Goal: Task Accomplishment & Management: Complete application form

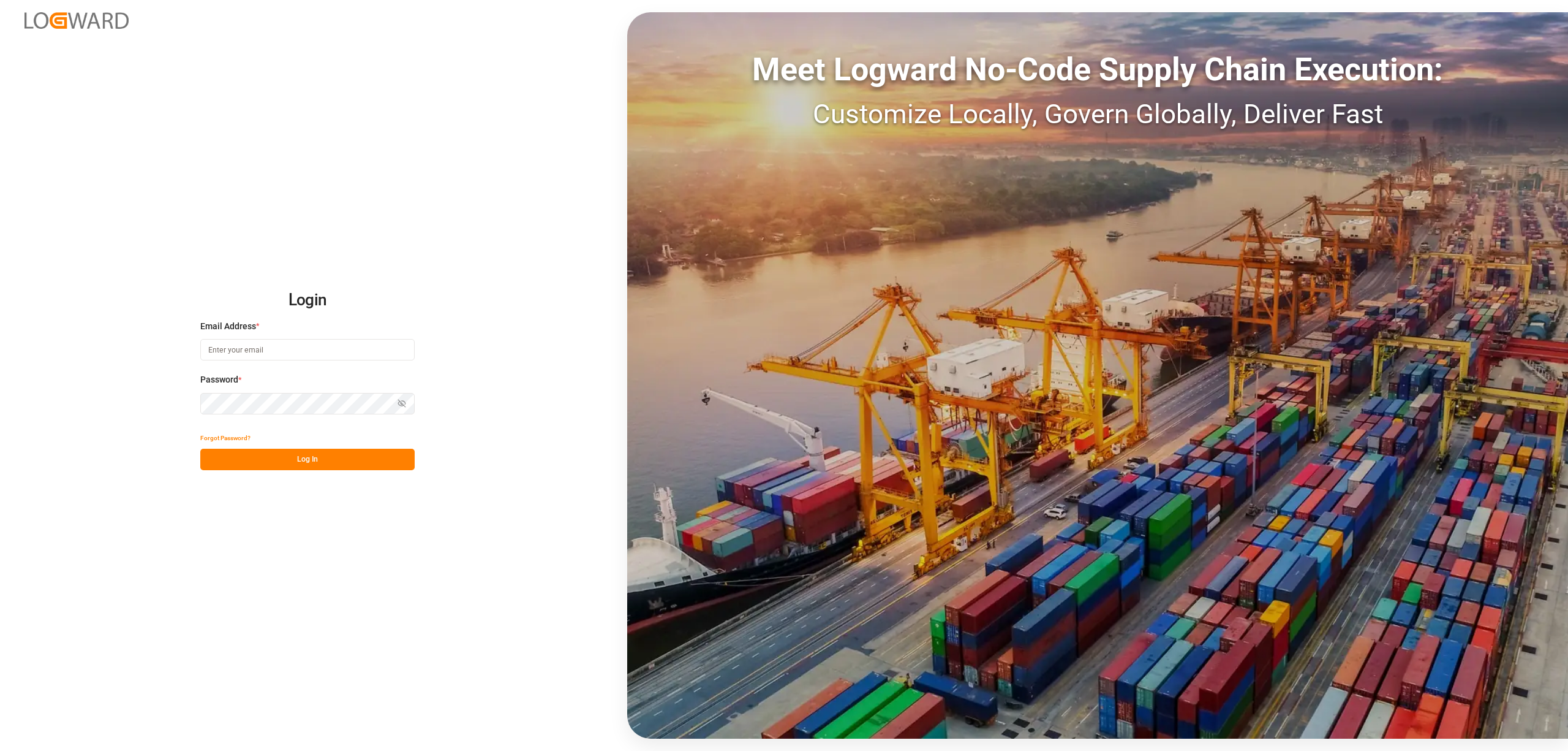
type input "[EMAIL_ADDRESS][DOMAIN_NAME]"
click at [322, 454] on button "Log In" at bounding box center [307, 458] width 214 height 21
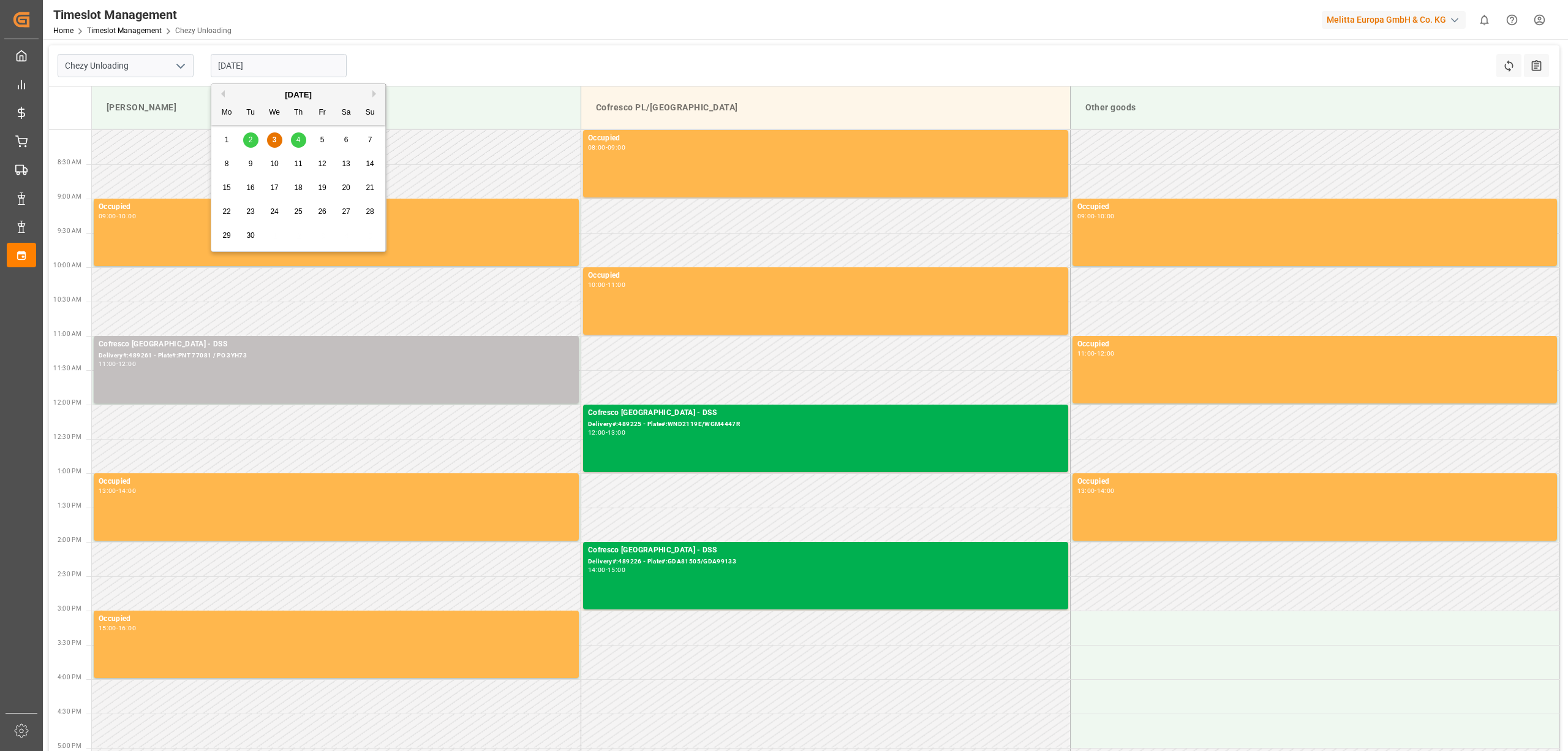
click at [233, 62] on input "[DATE]" at bounding box center [279, 65] width 136 height 23
click at [371, 95] on div "[DATE]" at bounding box center [298, 95] width 174 height 12
click at [272, 162] on span "10" at bounding box center [274, 163] width 8 height 8
type input "[DATE]"
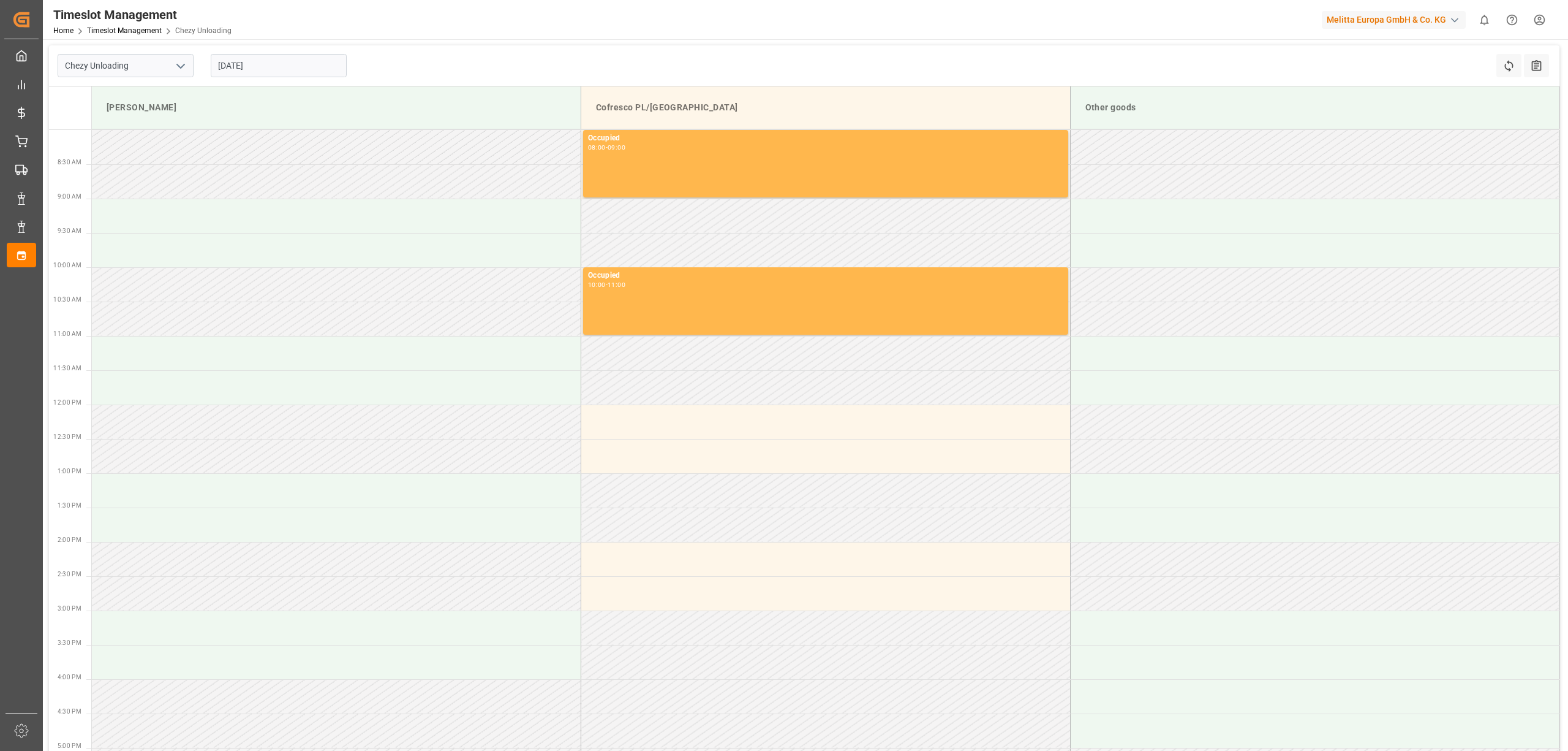
click at [289, 67] on input "[DATE]" at bounding box center [279, 65] width 136 height 23
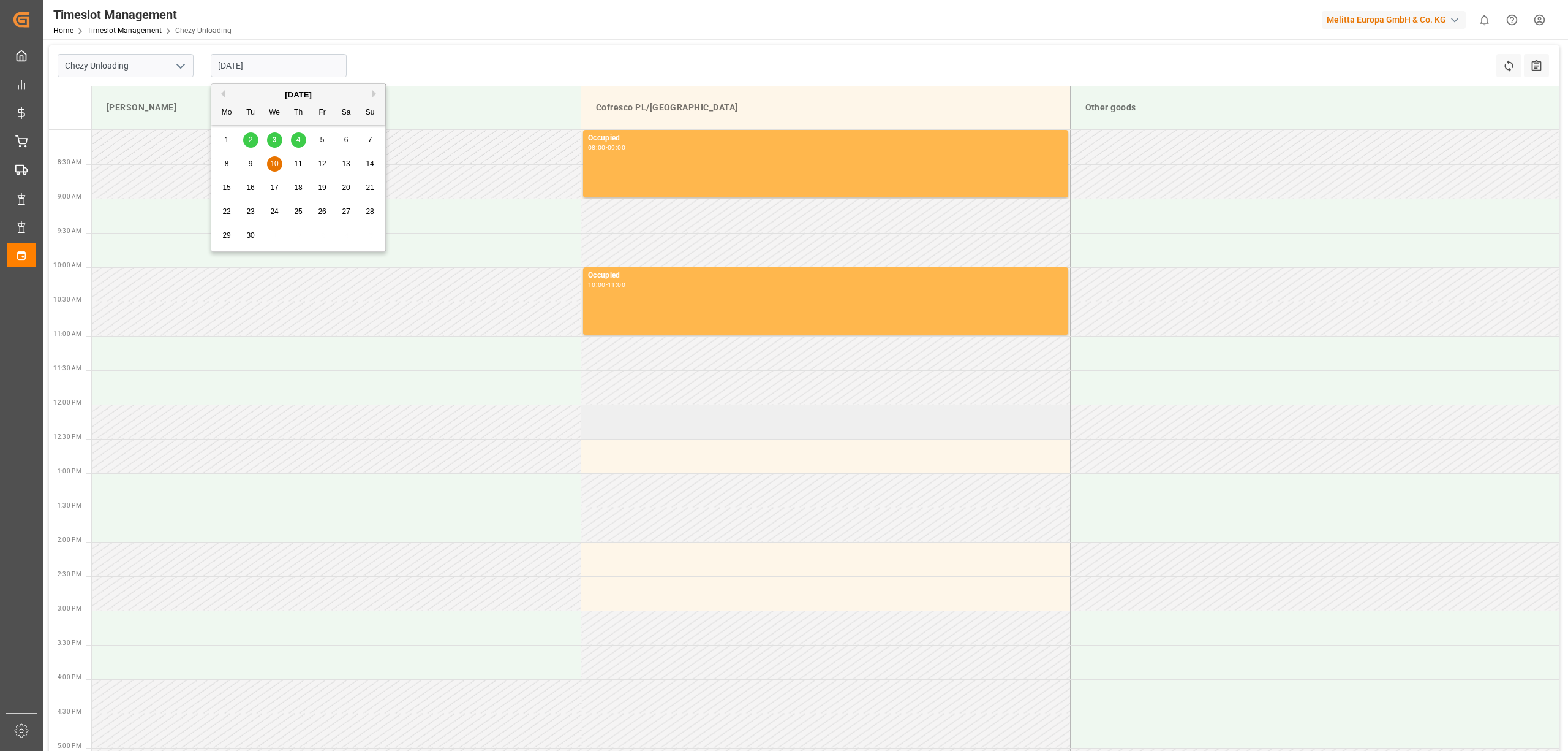
click at [621, 426] on td at bounding box center [826, 421] width 490 height 34
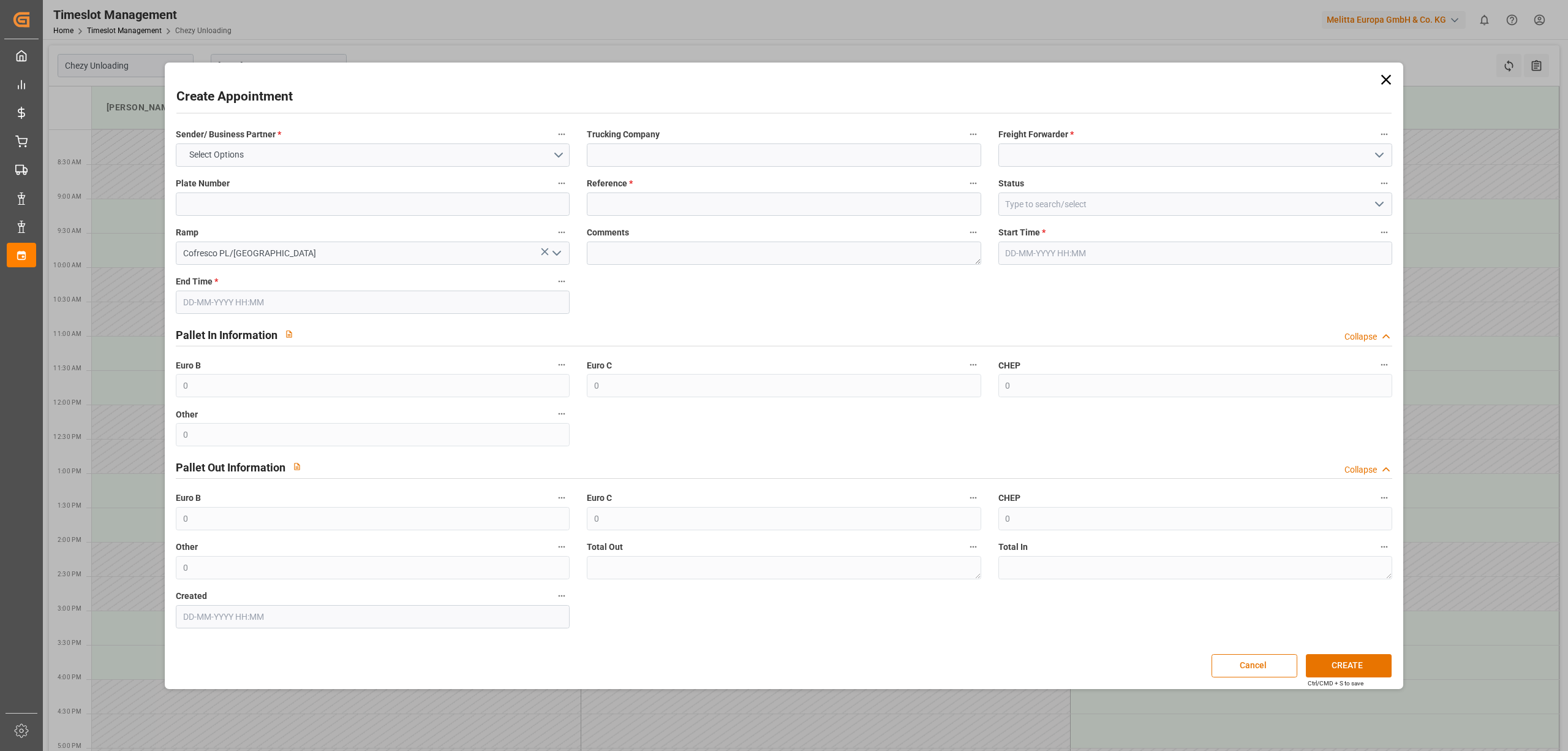
type input "[DATE] 12:00"
type input "[DATE] 13:00"
click at [383, 162] on button "Select Options" at bounding box center [373, 155] width 394 height 23
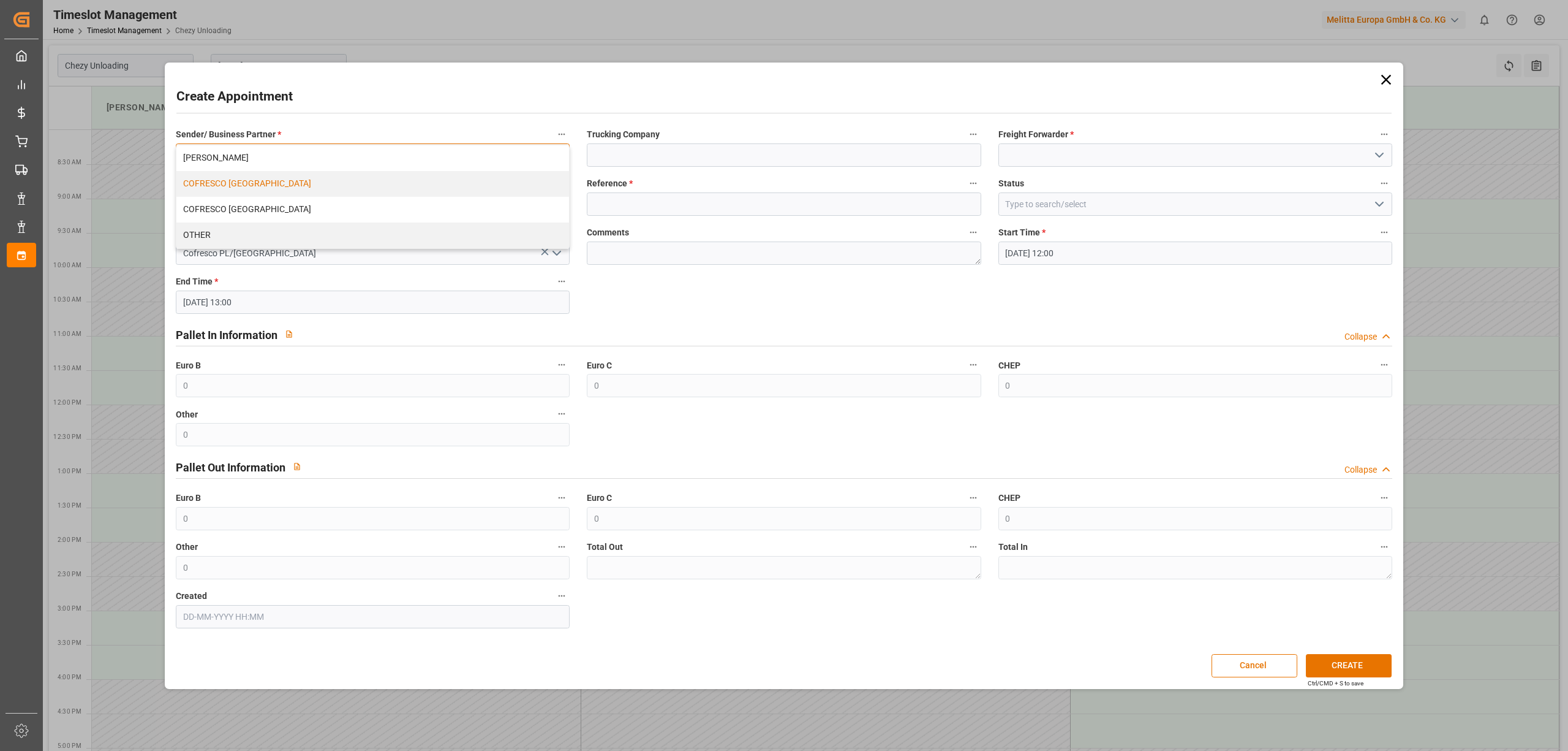
click at [365, 187] on div "COFRESCO [GEOGRAPHIC_DATA]" at bounding box center [373, 184] width 393 height 26
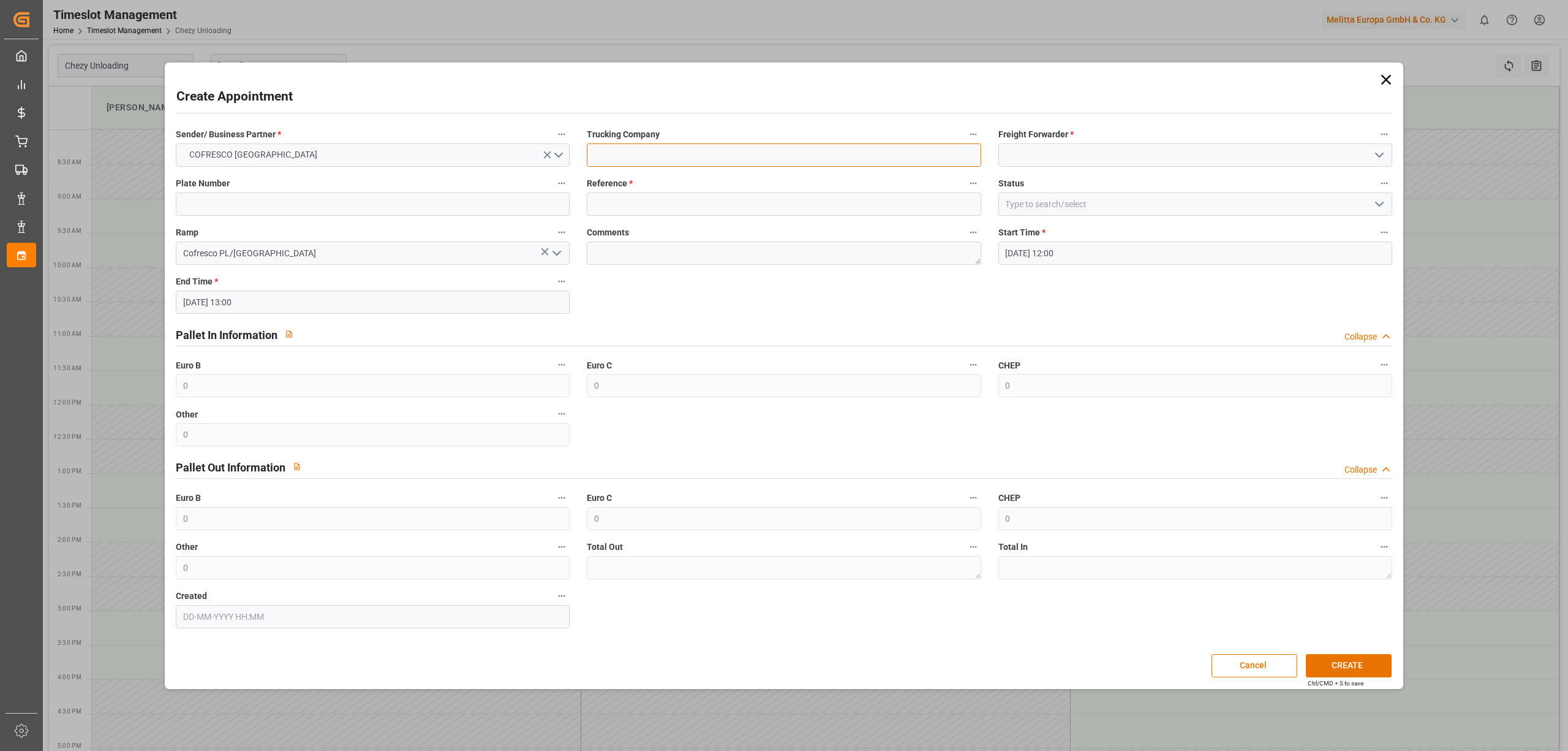
drag, startPoint x: 636, startPoint y: 155, endPoint x: 657, endPoint y: 156, distance: 21.0
click at [636, 156] on input at bounding box center [784, 155] width 394 height 23
type input "dss"
click at [1056, 155] on input at bounding box center [1195, 155] width 394 height 23
click at [1044, 184] on div "DSS" at bounding box center [1195, 182] width 393 height 28
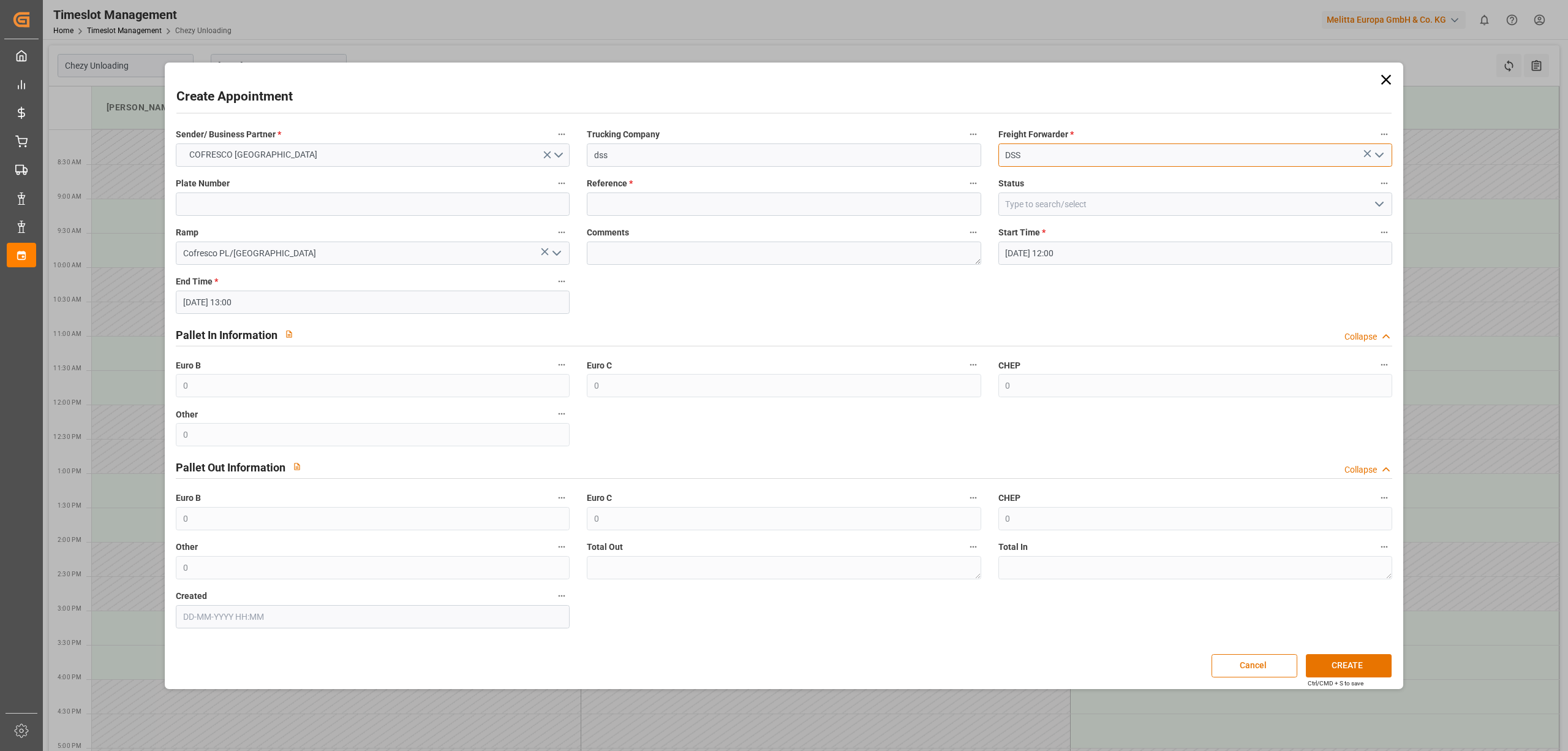
type input "DSS"
drag, startPoint x: 346, startPoint y: 203, endPoint x: 380, endPoint y: 209, distance: 34.5
click at [346, 204] on input at bounding box center [373, 203] width 394 height 23
type input "x"
click at [621, 197] on input at bounding box center [784, 203] width 394 height 23
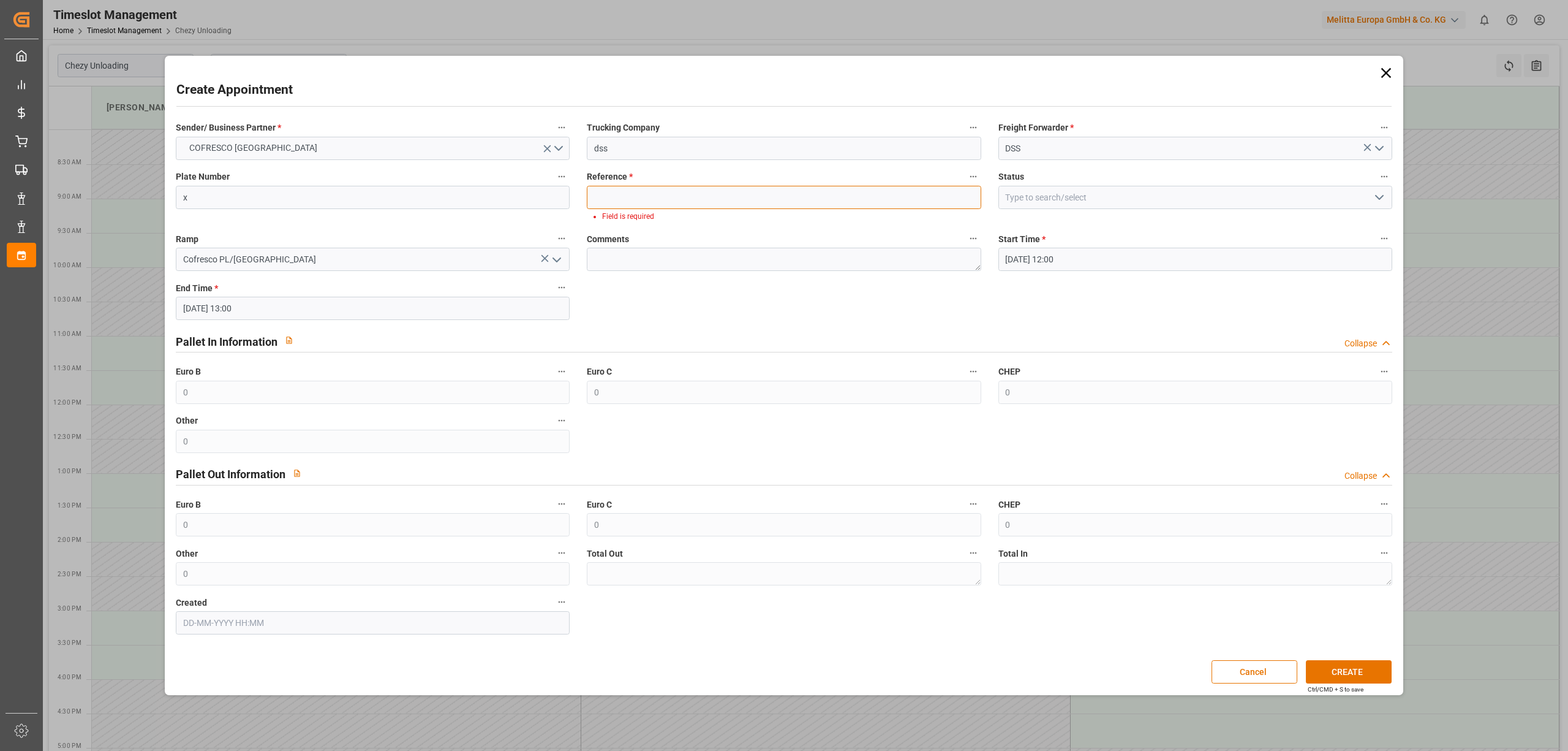
click at [651, 197] on input at bounding box center [784, 197] width 394 height 23
paste input "489354"
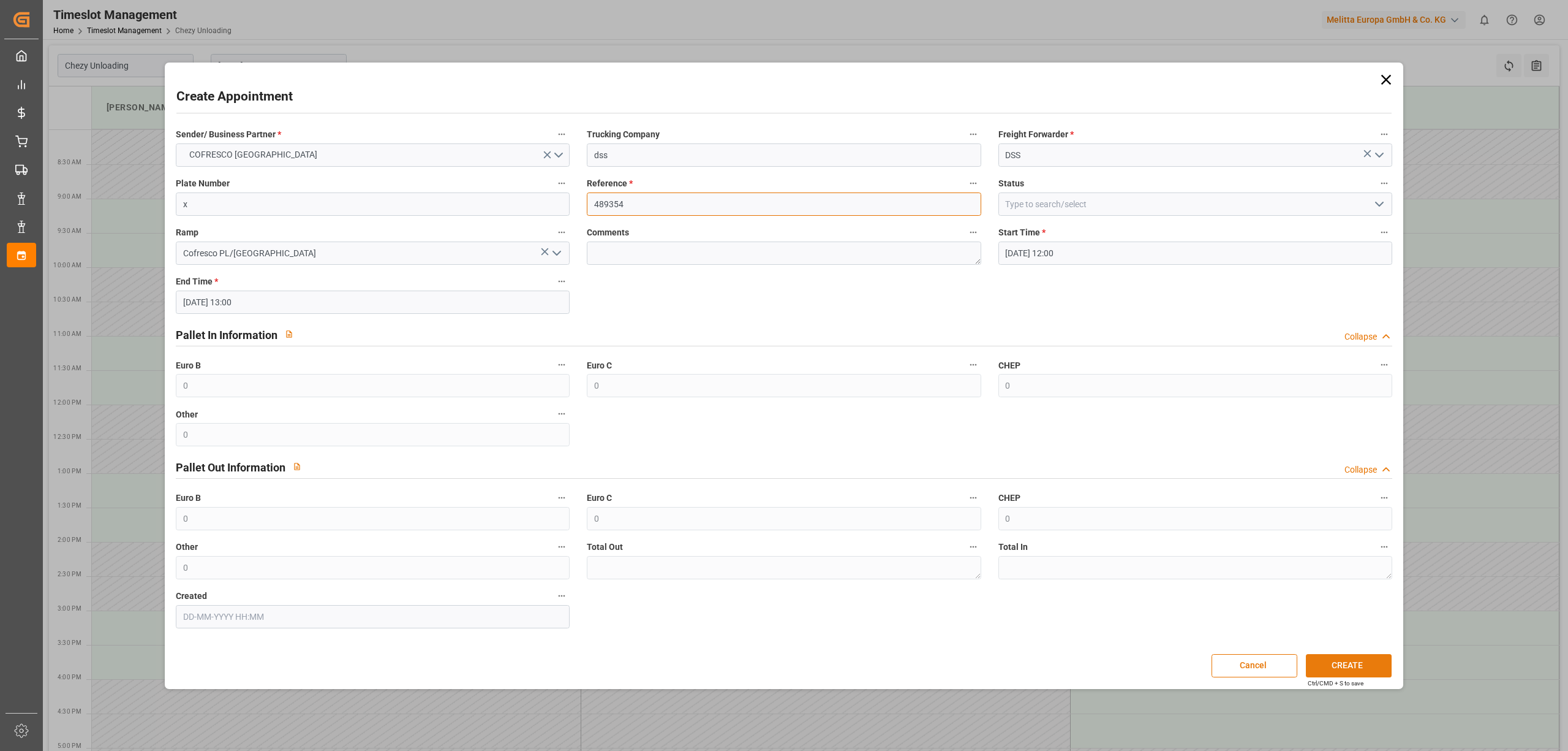
type input "489354"
click at [1321, 663] on button "CREATE" at bounding box center [1348, 664] width 86 height 23
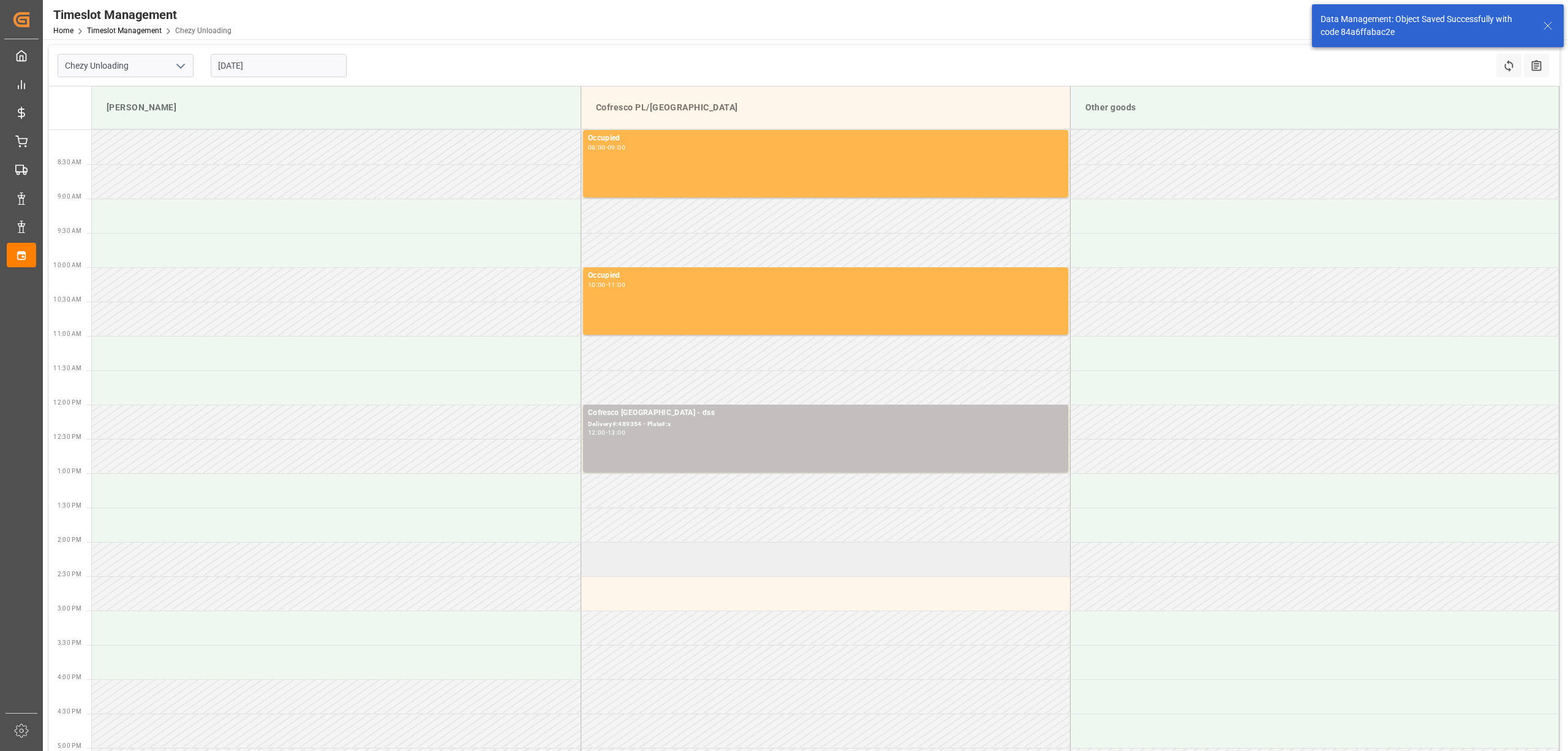
click at [643, 572] on td at bounding box center [826, 559] width 490 height 34
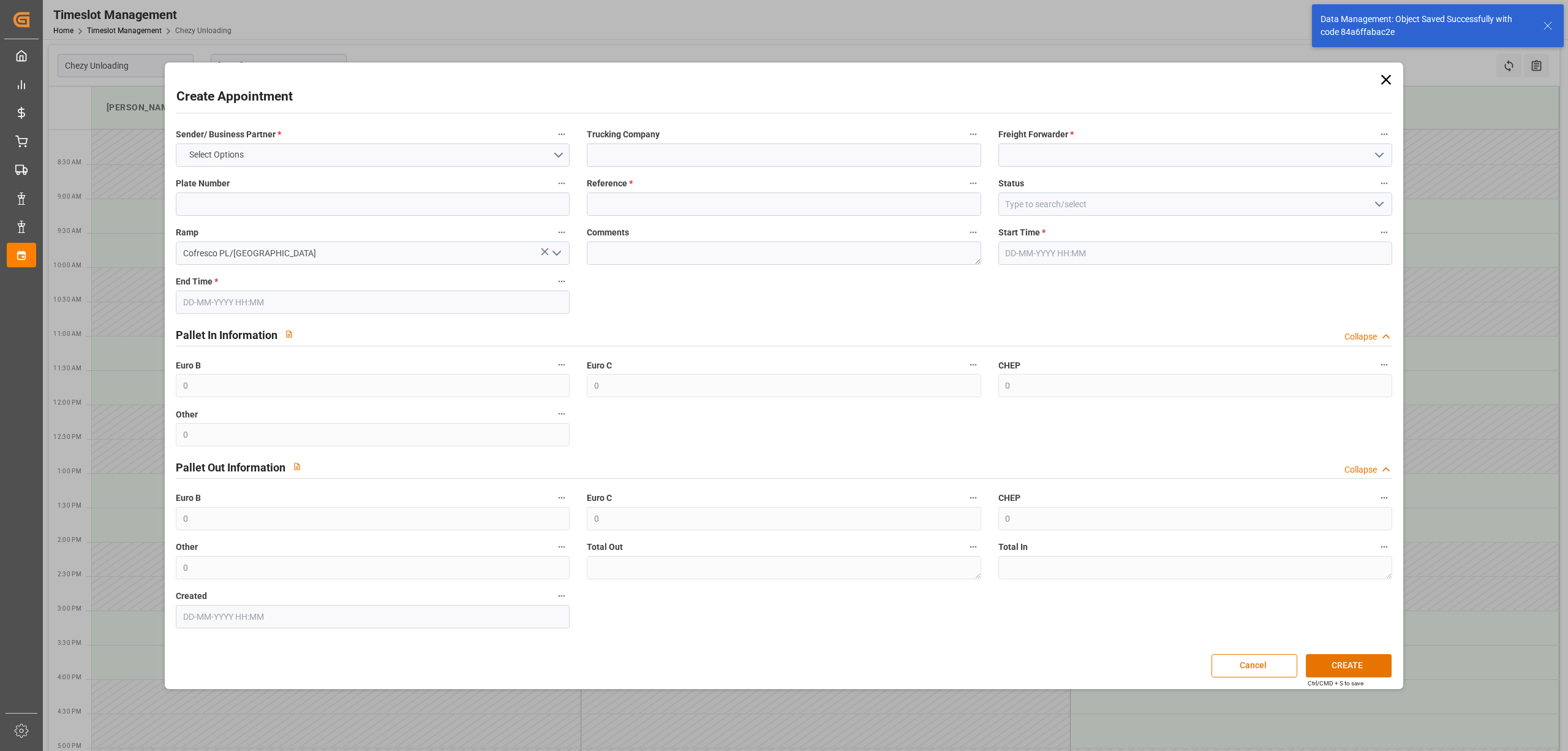
type input "[DATE] 14:00"
type input "[DATE] 15:00"
click at [258, 140] on label "Sender/ Business Partner *" at bounding box center [373, 134] width 394 height 17
click at [554, 140] on button "Sender/ Business Partner *" at bounding box center [561, 133] width 16 height 16
drag, startPoint x: 268, startPoint y: 149, endPoint x: 266, endPoint y: 160, distance: 11.2
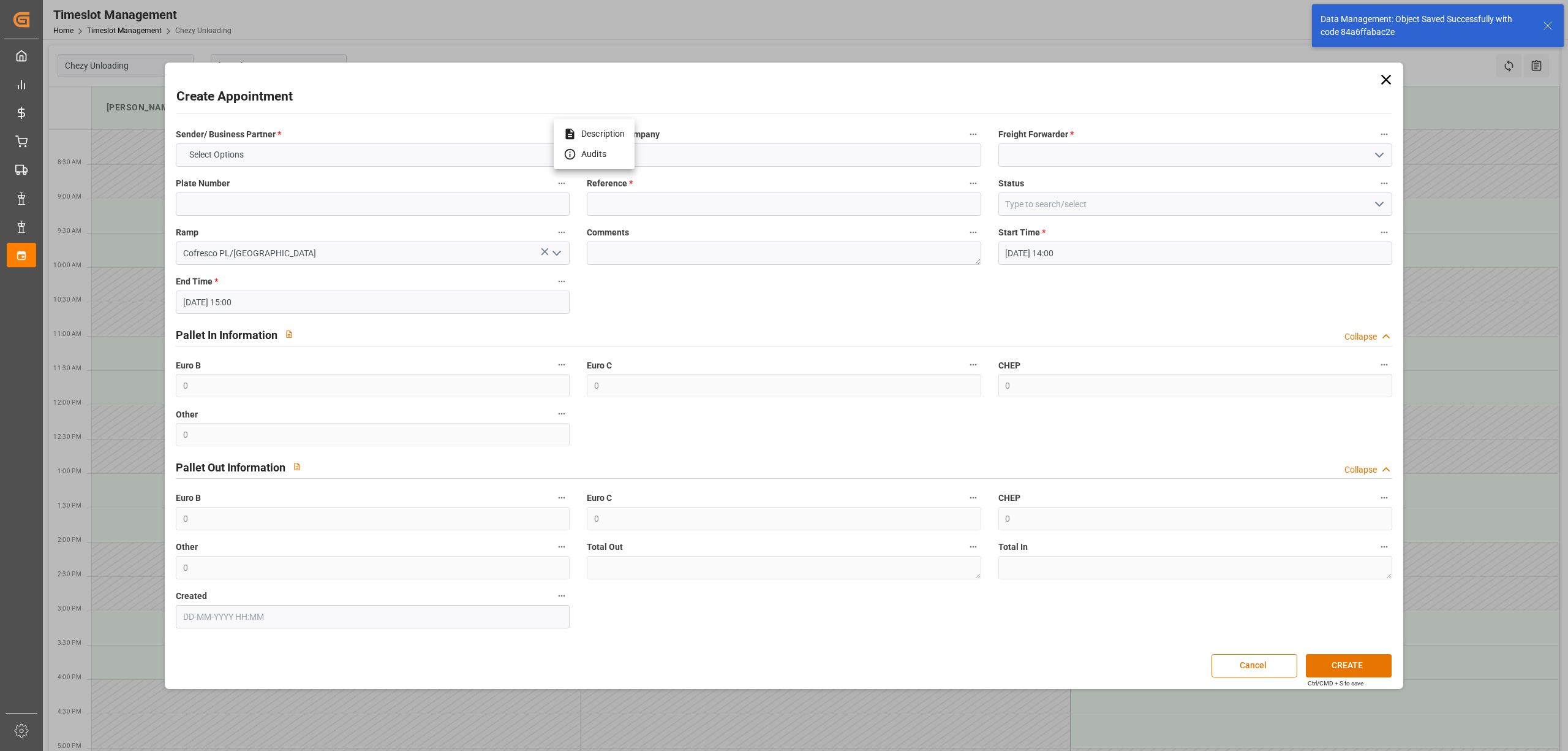
click at [268, 150] on div at bounding box center [784, 376] width 1568 height 751
click at [261, 147] on button "Select Options" at bounding box center [373, 155] width 394 height 23
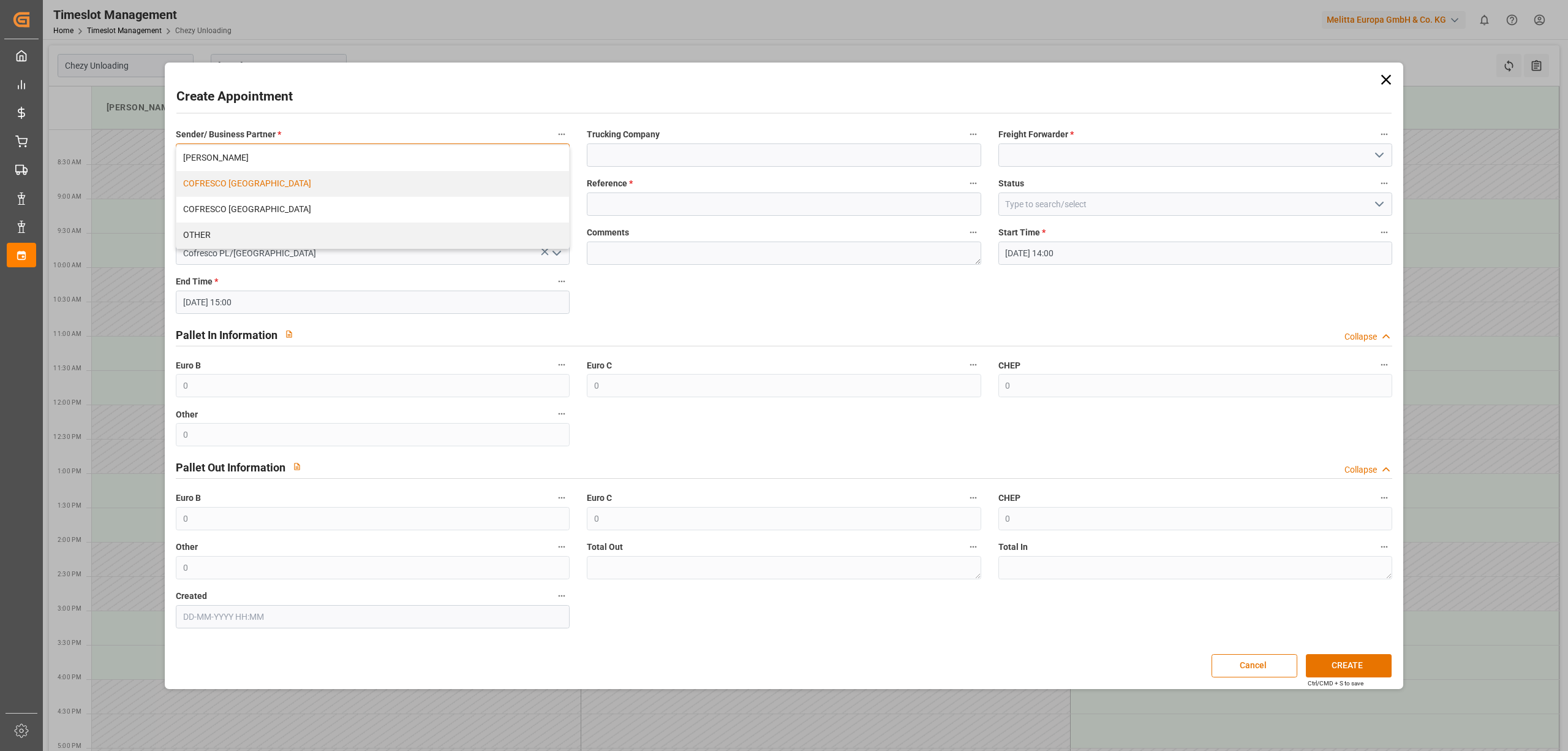
click at [248, 191] on div "COFRESCO [GEOGRAPHIC_DATA]" at bounding box center [373, 184] width 393 height 26
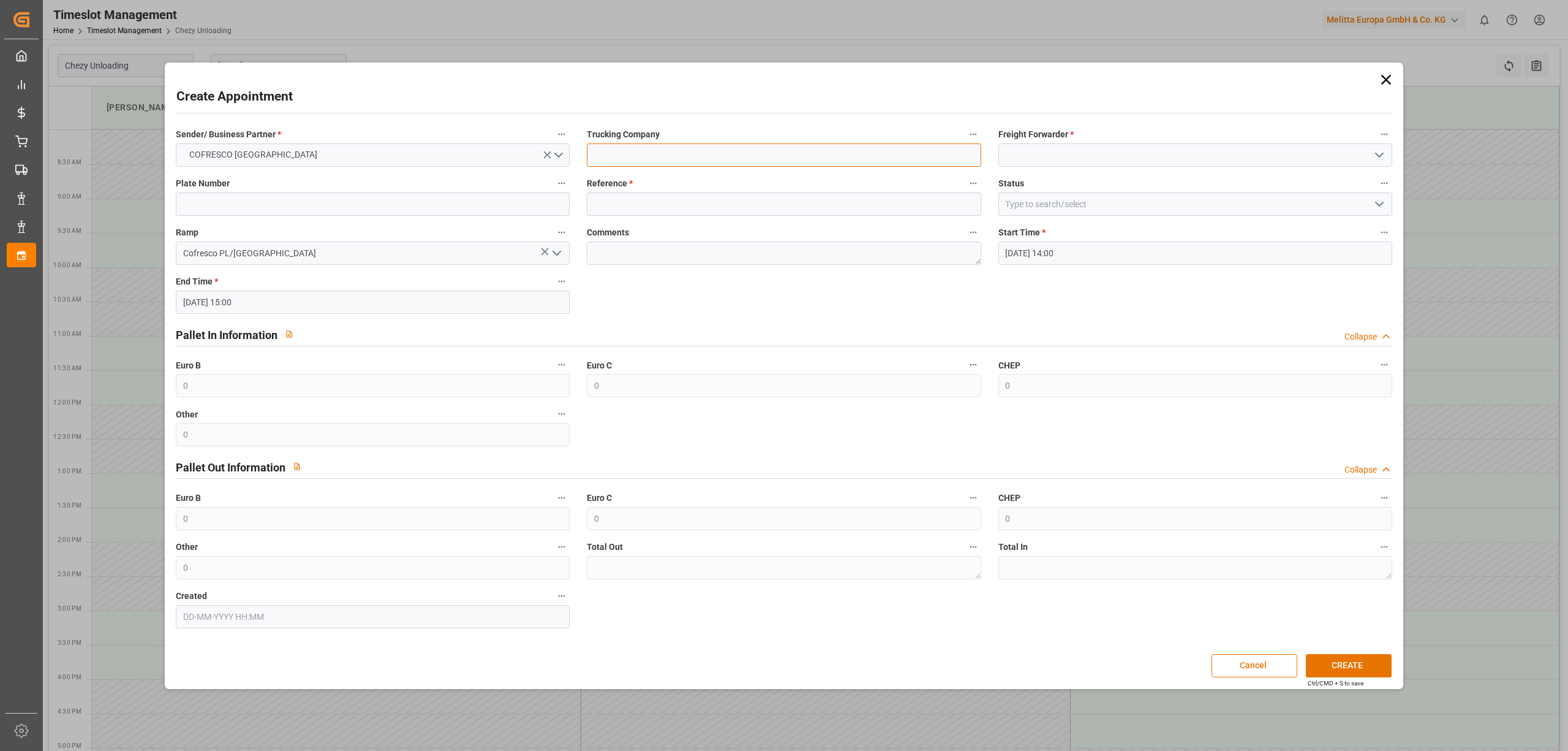
click at [729, 156] on input at bounding box center [784, 155] width 394 height 23
type input "dss"
click at [1013, 167] on div "Freight Forwarder *" at bounding box center [1195, 145] width 411 height 49
click at [1024, 181] on div "DSS" at bounding box center [1195, 182] width 393 height 28
type input "DSS"
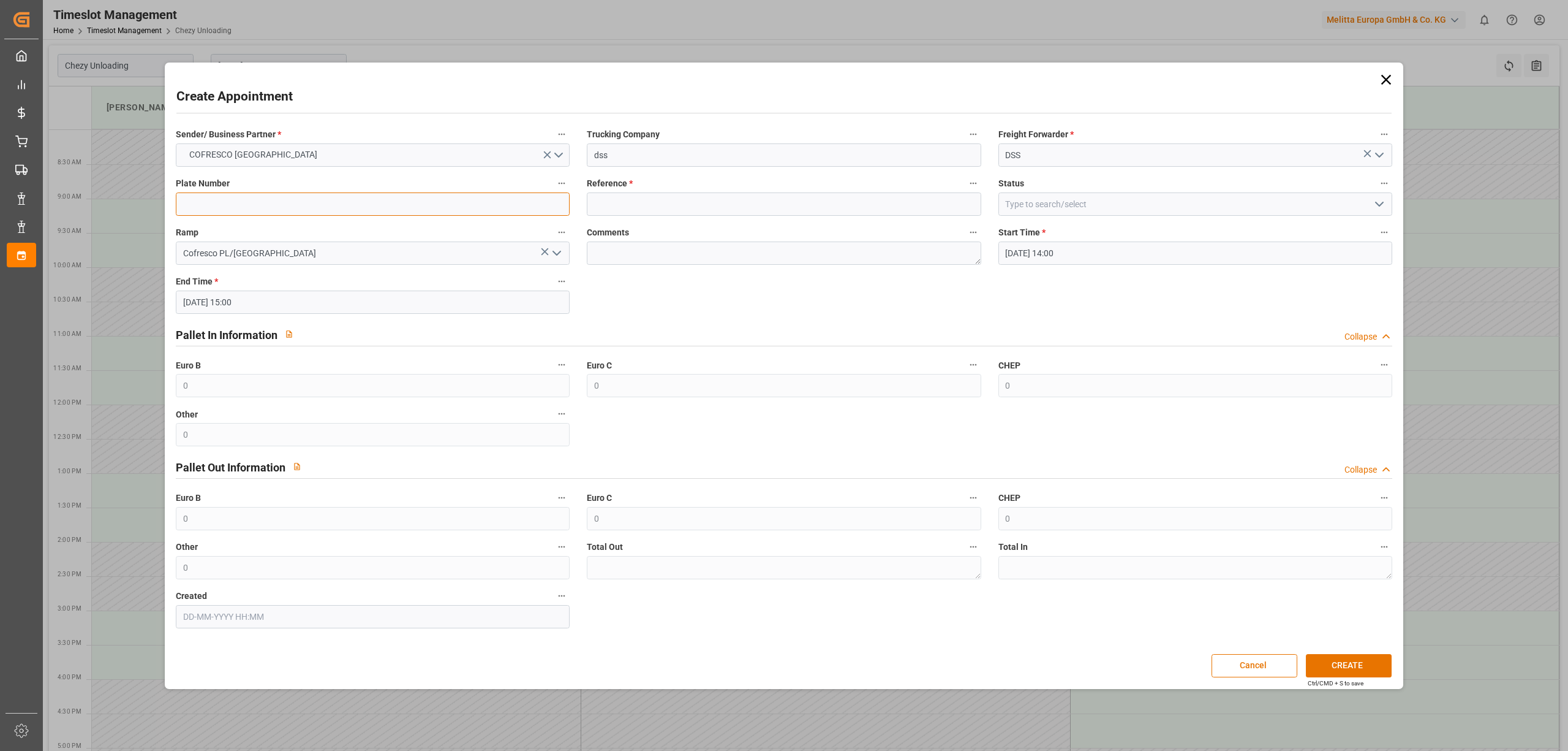
click at [276, 202] on input at bounding box center [373, 203] width 394 height 23
type input "x"
click at [673, 202] on input at bounding box center [784, 203] width 394 height 23
paste input "489357"
type input "489357"
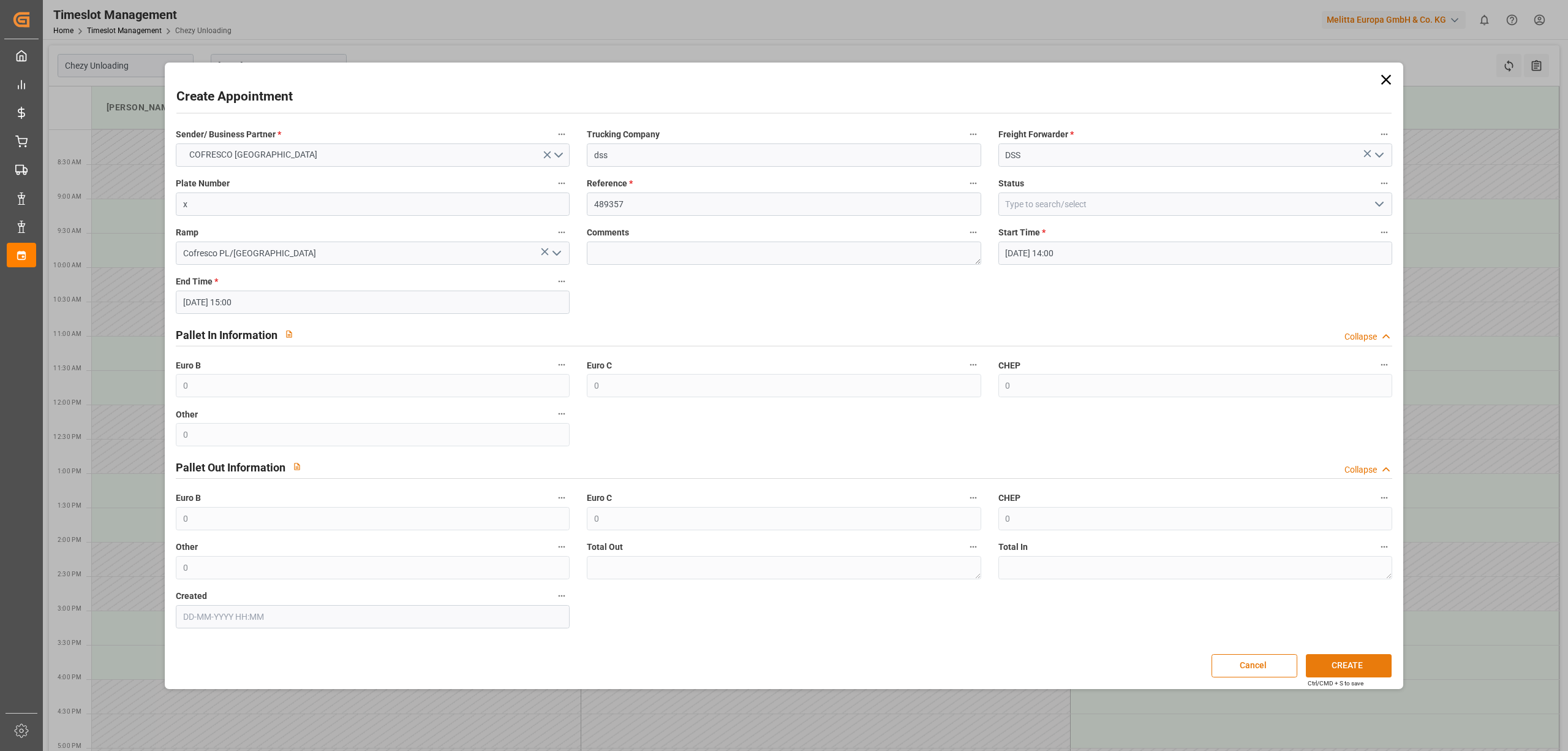
click at [1359, 659] on button "CREATE" at bounding box center [1348, 664] width 86 height 23
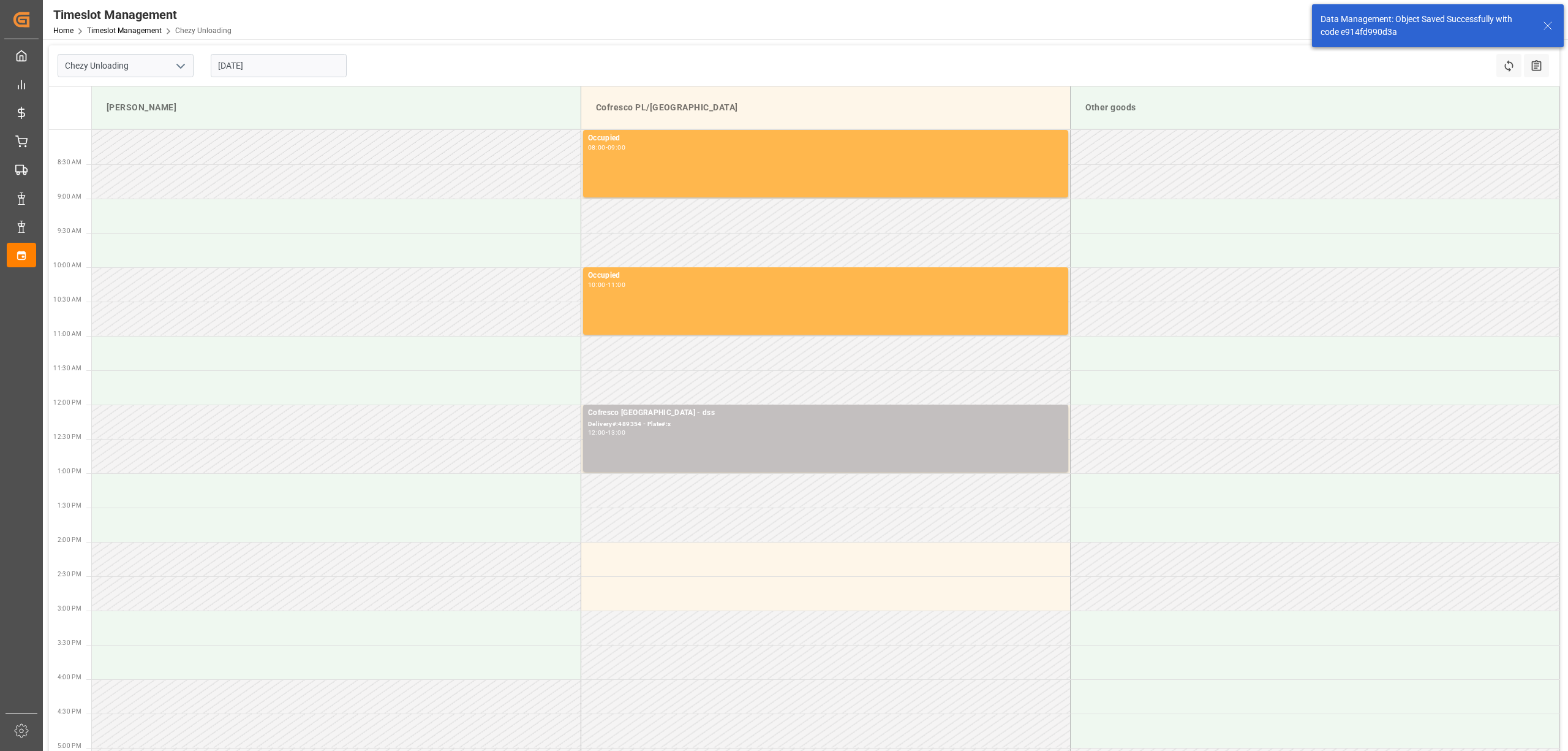
click at [260, 54] on input "[DATE]" at bounding box center [279, 65] width 136 height 23
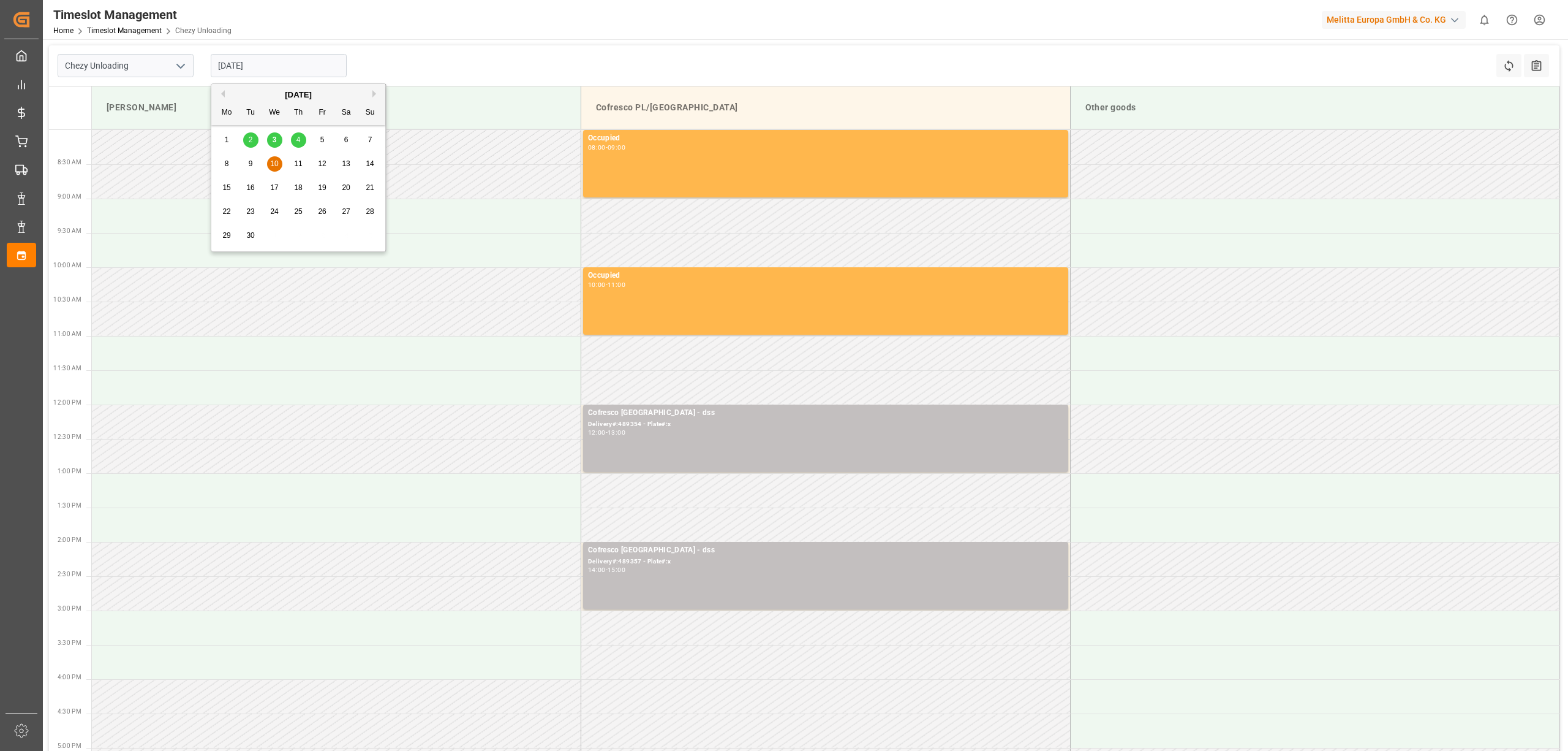
click at [250, 162] on span "9" at bounding box center [250, 163] width 5 height 8
type input "[DATE]"
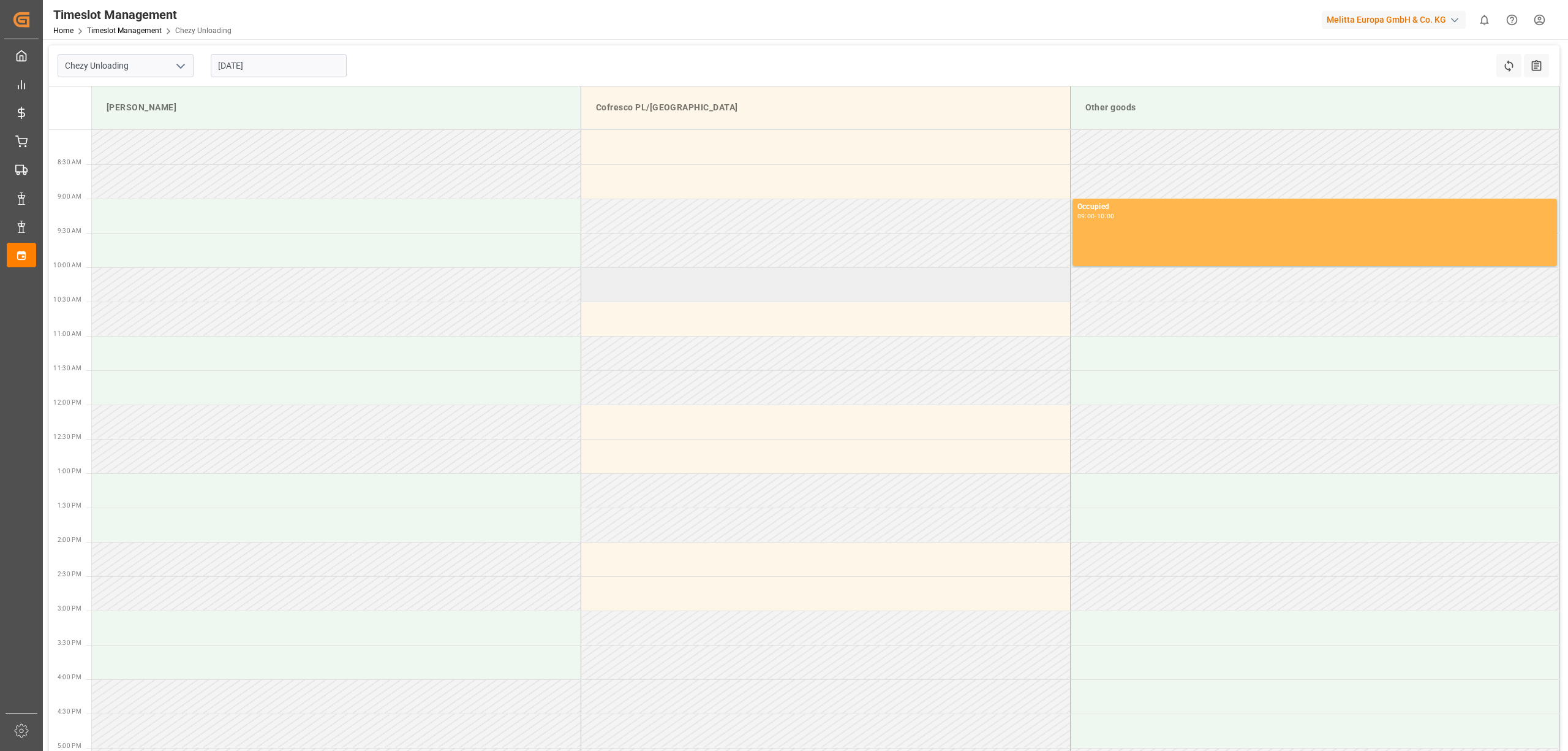
click at [675, 287] on td at bounding box center [826, 283] width 490 height 34
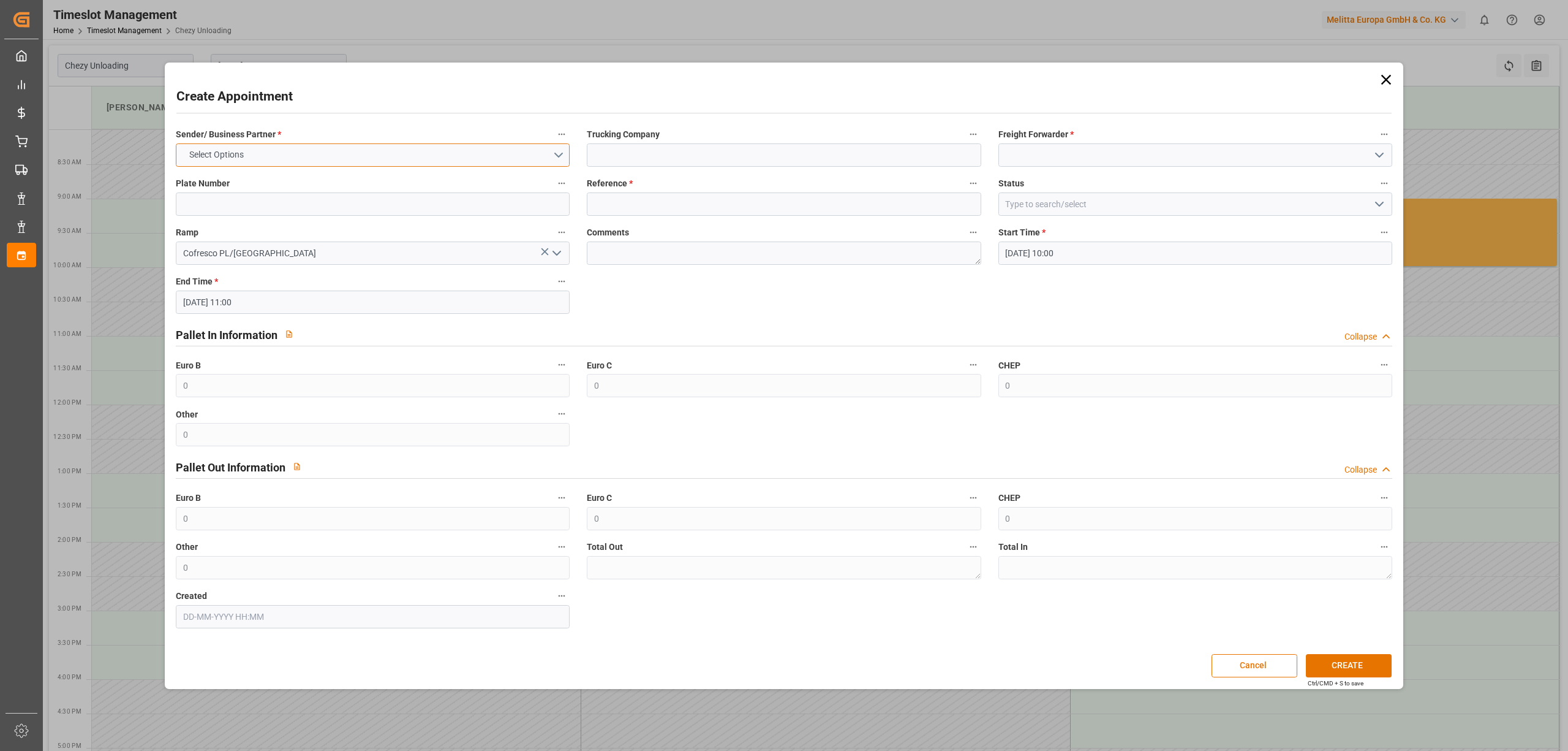
click at [291, 156] on button "Select Options" at bounding box center [373, 155] width 394 height 23
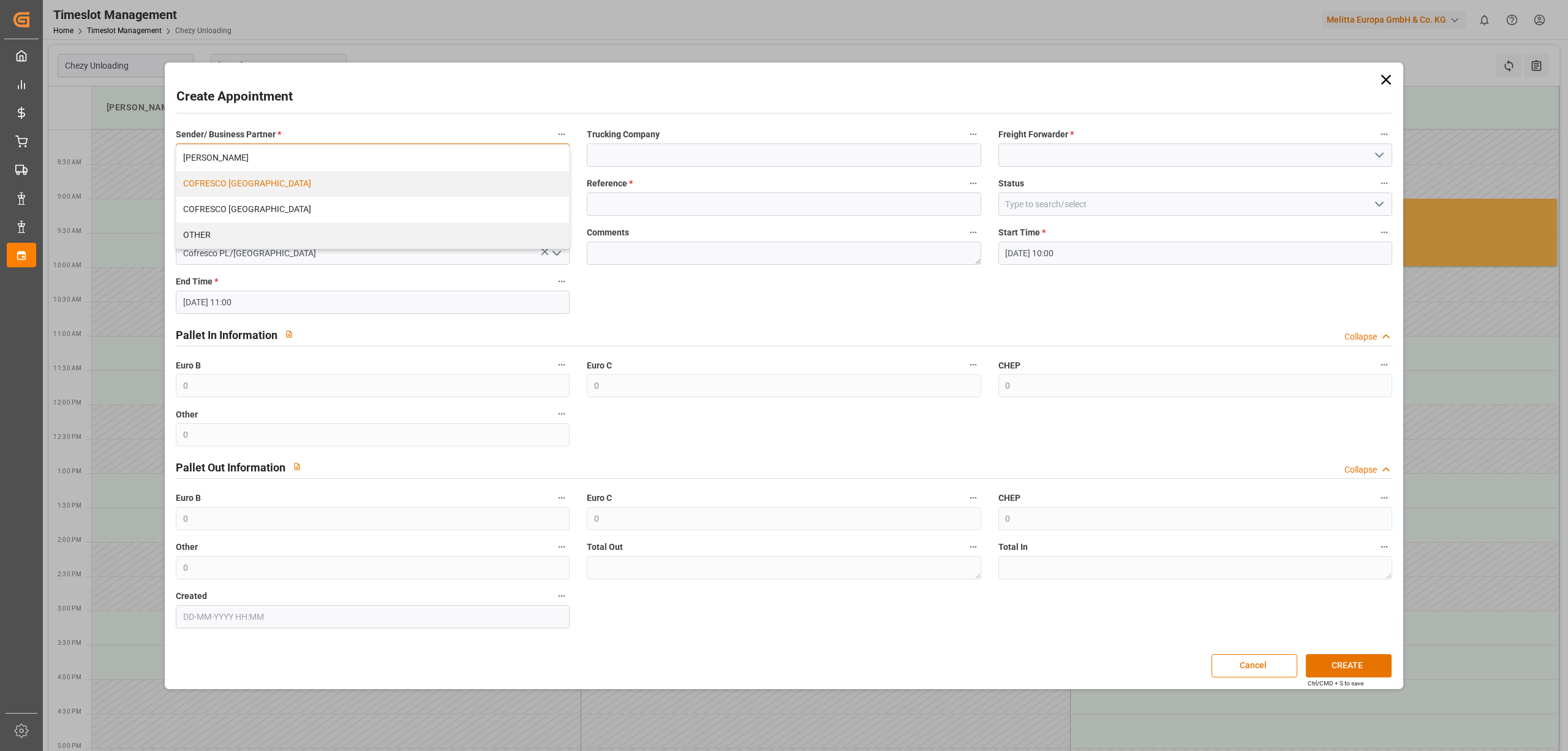
click at [285, 181] on div "COFRESCO [GEOGRAPHIC_DATA]" at bounding box center [373, 184] width 393 height 26
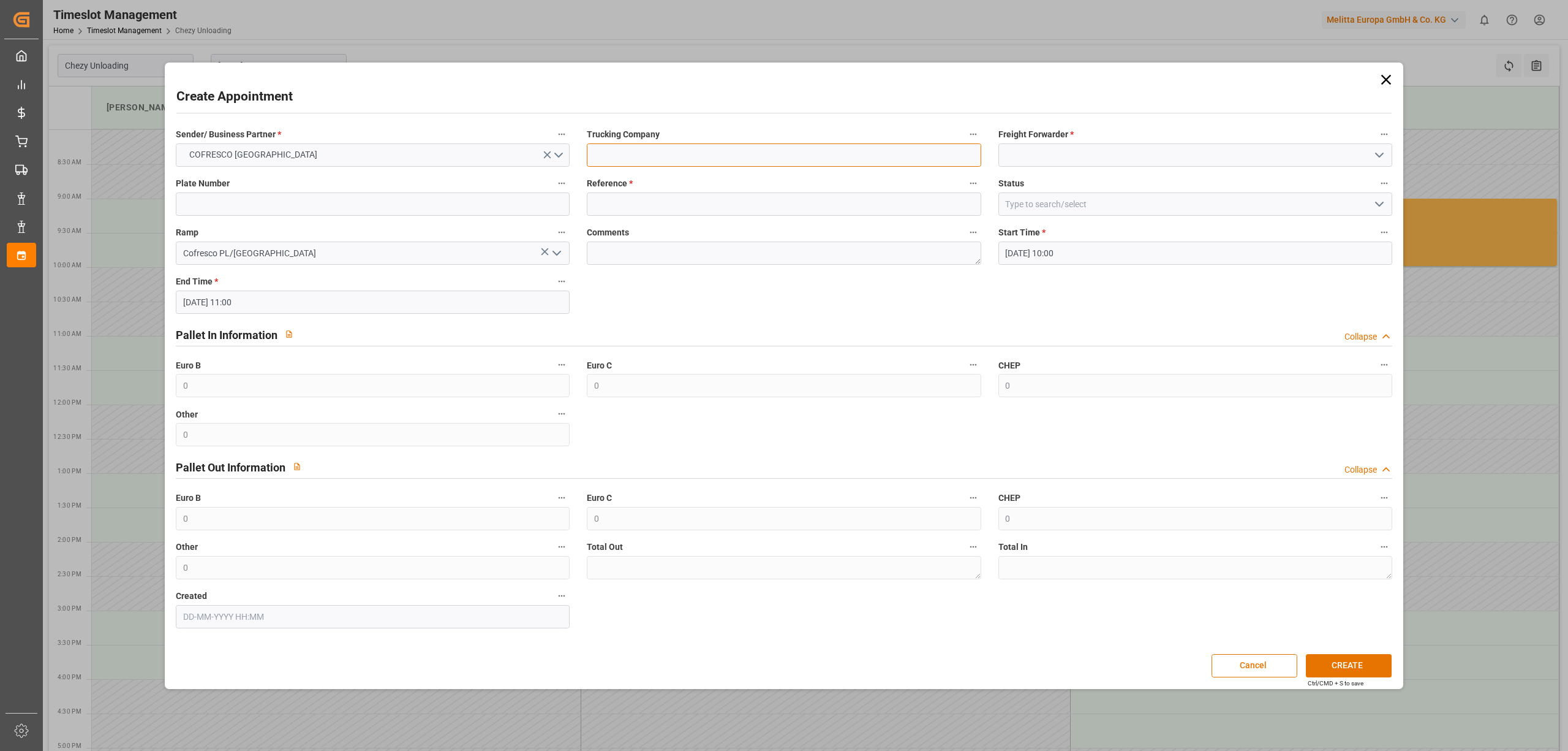
click at [701, 151] on input at bounding box center [784, 155] width 394 height 23
type input "dss"
drag, startPoint x: 1049, startPoint y: 155, endPoint x: 1053, endPoint y: 162, distance: 8.1
click at [1049, 155] on input at bounding box center [1195, 155] width 394 height 23
click at [1035, 179] on div "DSS" at bounding box center [1195, 182] width 393 height 28
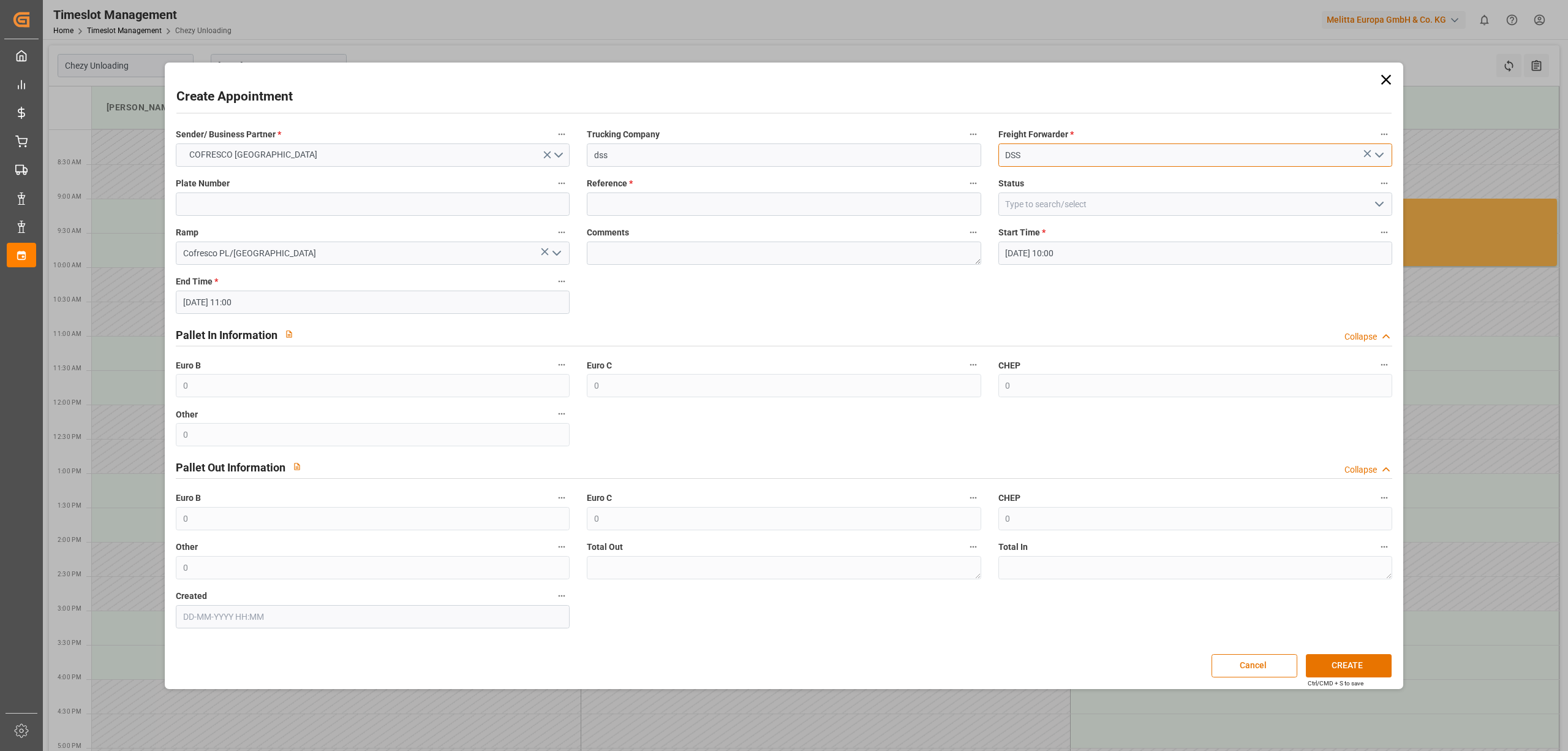
type input "DSS"
click at [296, 204] on input at bounding box center [373, 203] width 394 height 23
drag, startPoint x: 340, startPoint y: 200, endPoint x: 363, endPoint y: 197, distance: 23.2
click at [340, 199] on input at bounding box center [373, 203] width 394 height 23
paste input "CW8871F CLI86F5"
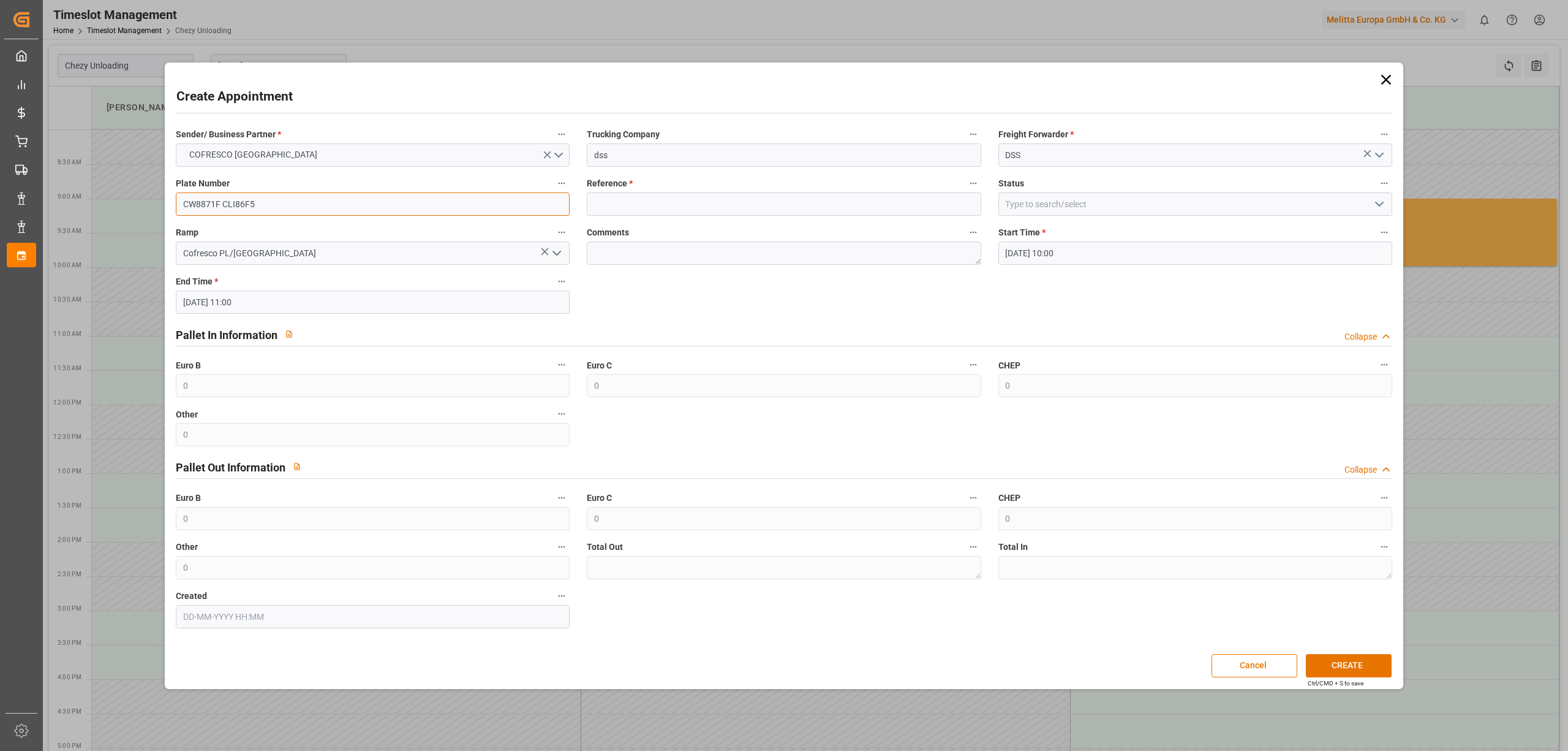
type input "CW8871F CLI86F5"
click at [663, 212] on input at bounding box center [784, 203] width 394 height 23
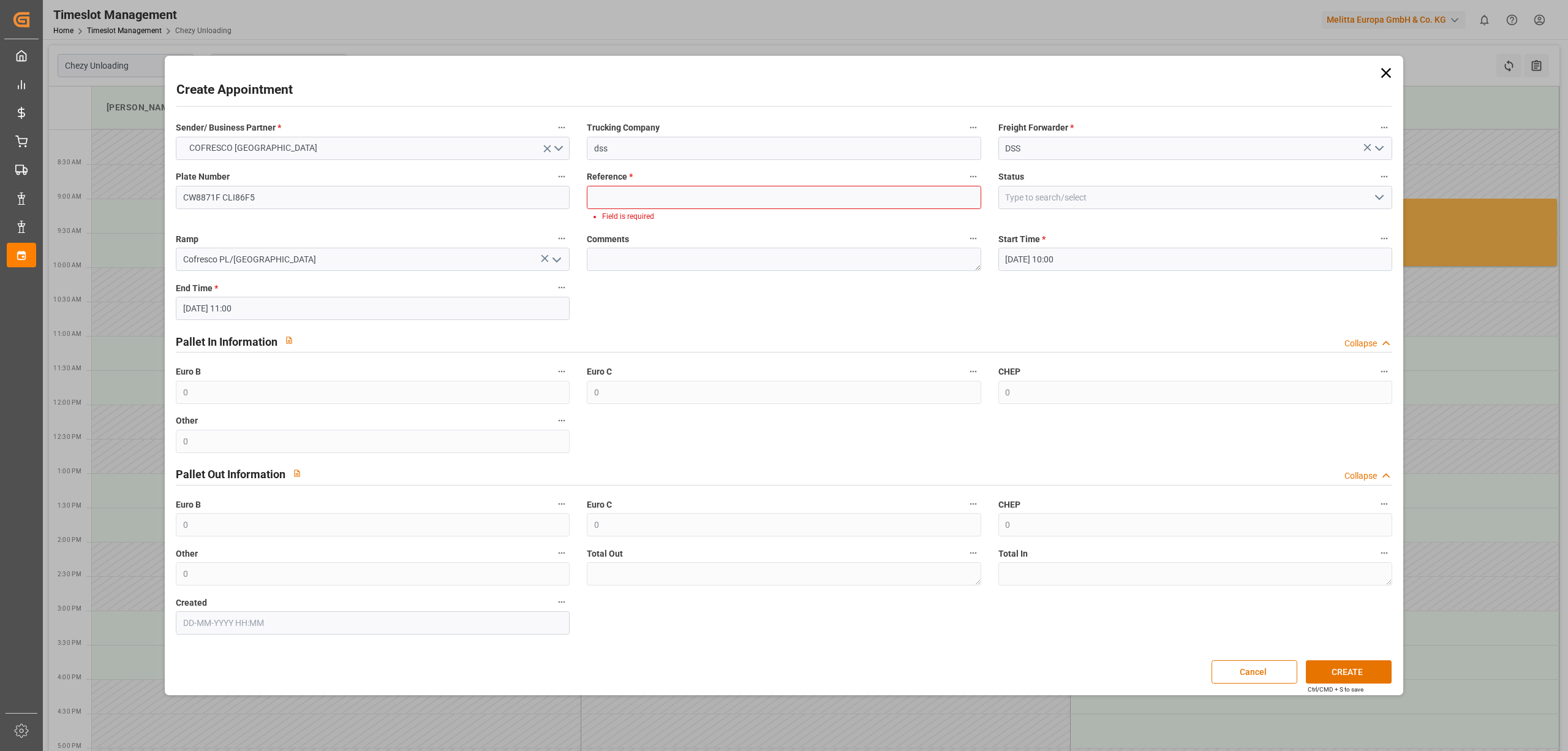
click at [701, 179] on label "Reference *" at bounding box center [784, 177] width 394 height 17
click at [965, 179] on button "Reference *" at bounding box center [973, 176] width 16 height 16
click at [788, 196] on div at bounding box center [784, 376] width 1568 height 751
click at [833, 182] on label "Reference *" at bounding box center [784, 177] width 394 height 17
click at [965, 182] on button "Reference *" at bounding box center [973, 176] width 16 height 16
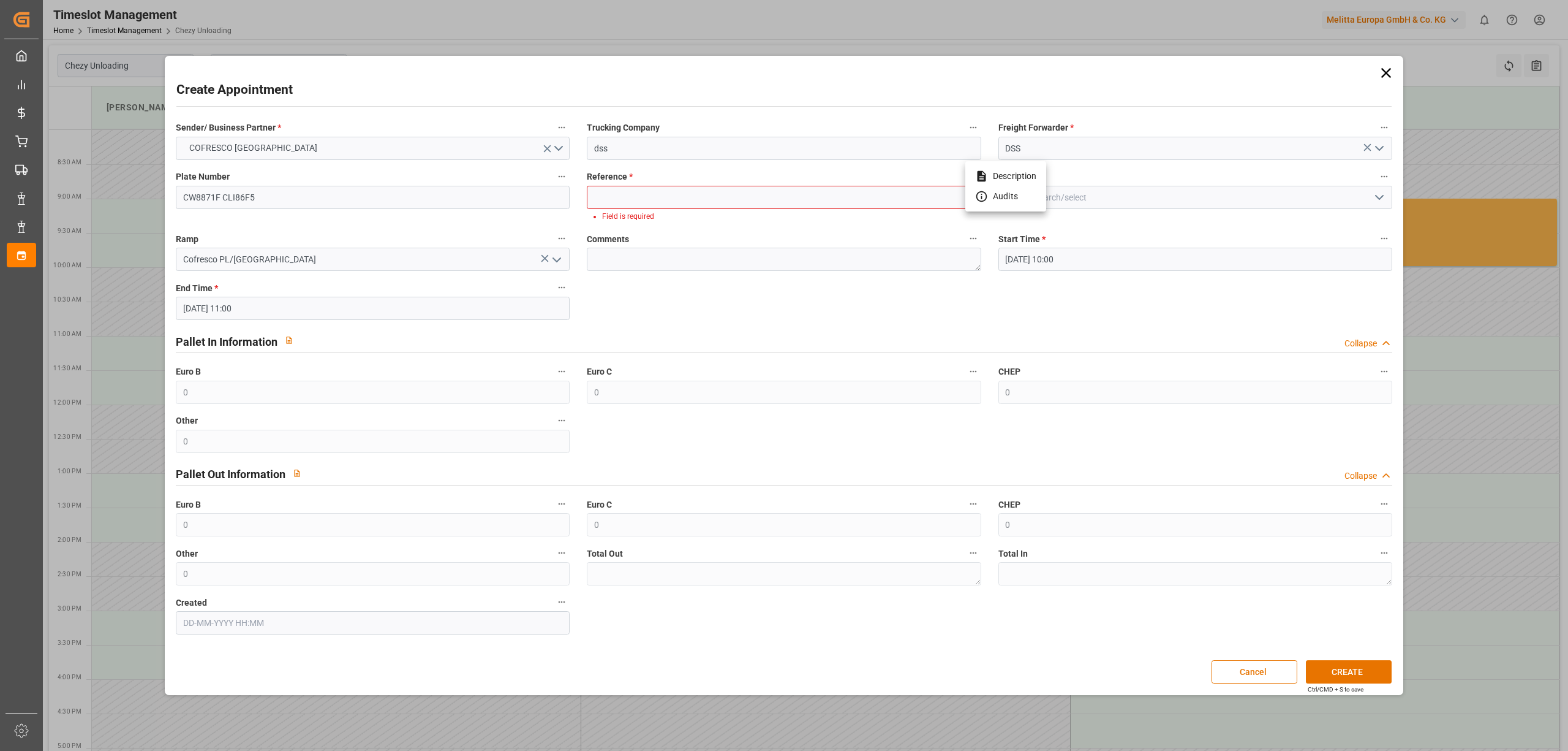
click at [851, 196] on div at bounding box center [784, 376] width 1568 height 751
click at [870, 199] on body "Created by potrace 1.15, written by [PERSON_NAME] [DATE]-[DATE] Created by potr…" at bounding box center [784, 376] width 1568 height 751
click at [870, 197] on input at bounding box center [784, 197] width 394 height 23
paste input "489337"
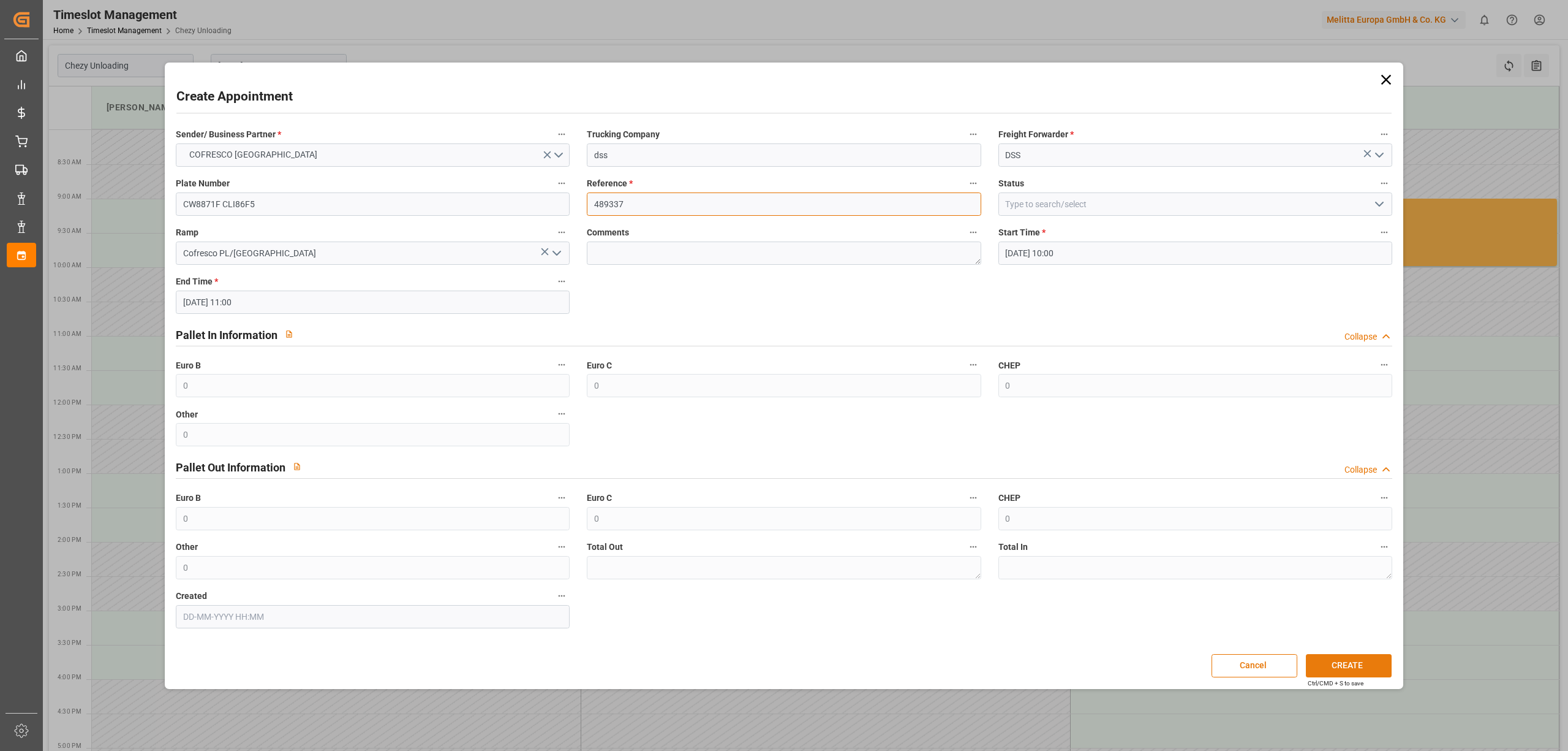
type input "489337"
click at [1348, 664] on button "CREATE" at bounding box center [1348, 664] width 86 height 23
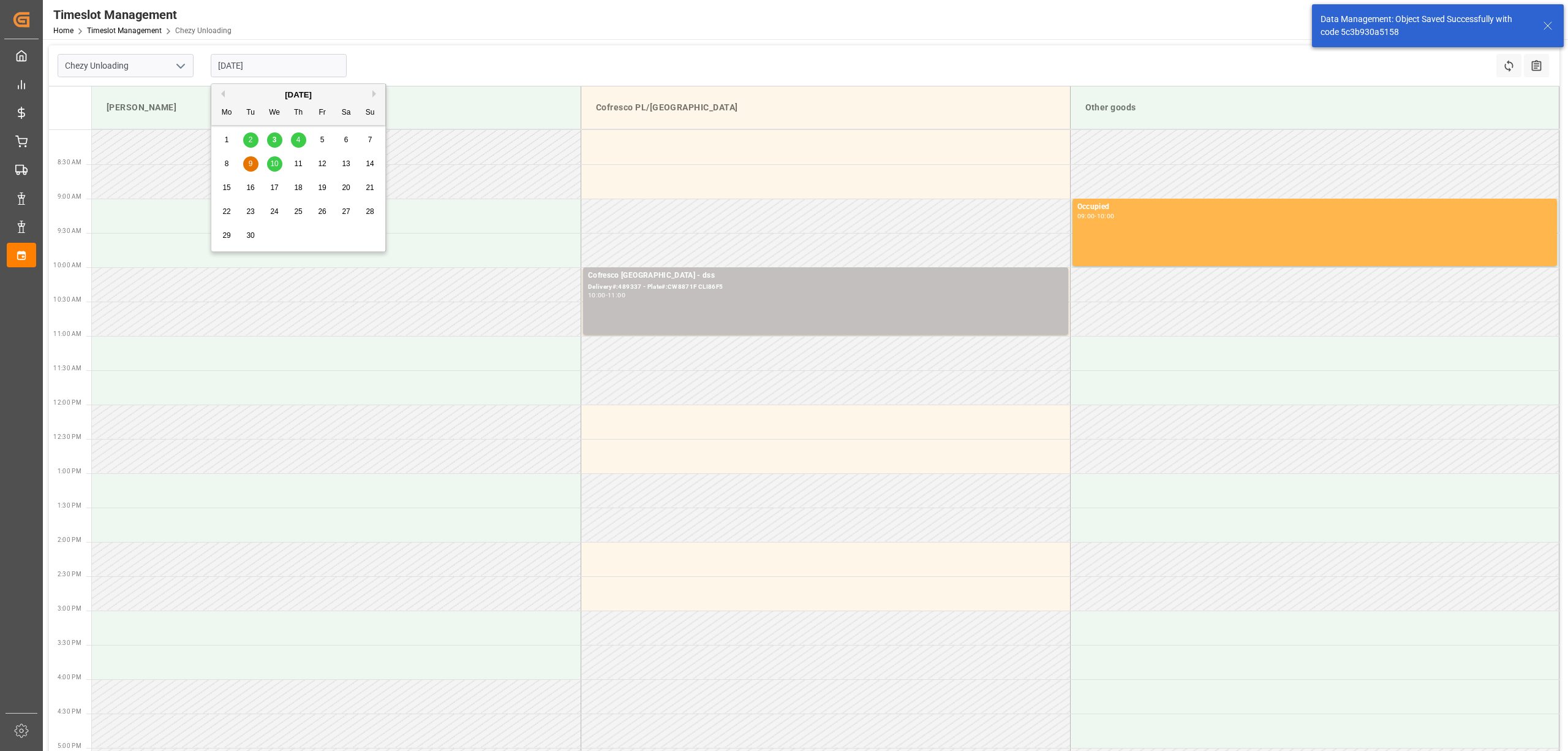
click at [255, 71] on input "[DATE]" at bounding box center [279, 65] width 136 height 23
click at [280, 60] on input "[DATE]" at bounding box center [279, 65] width 136 height 23
click at [292, 56] on input "[DATE]" at bounding box center [279, 65] width 136 height 23
click at [295, 162] on span "11" at bounding box center [298, 163] width 8 height 8
type input "[DATE]"
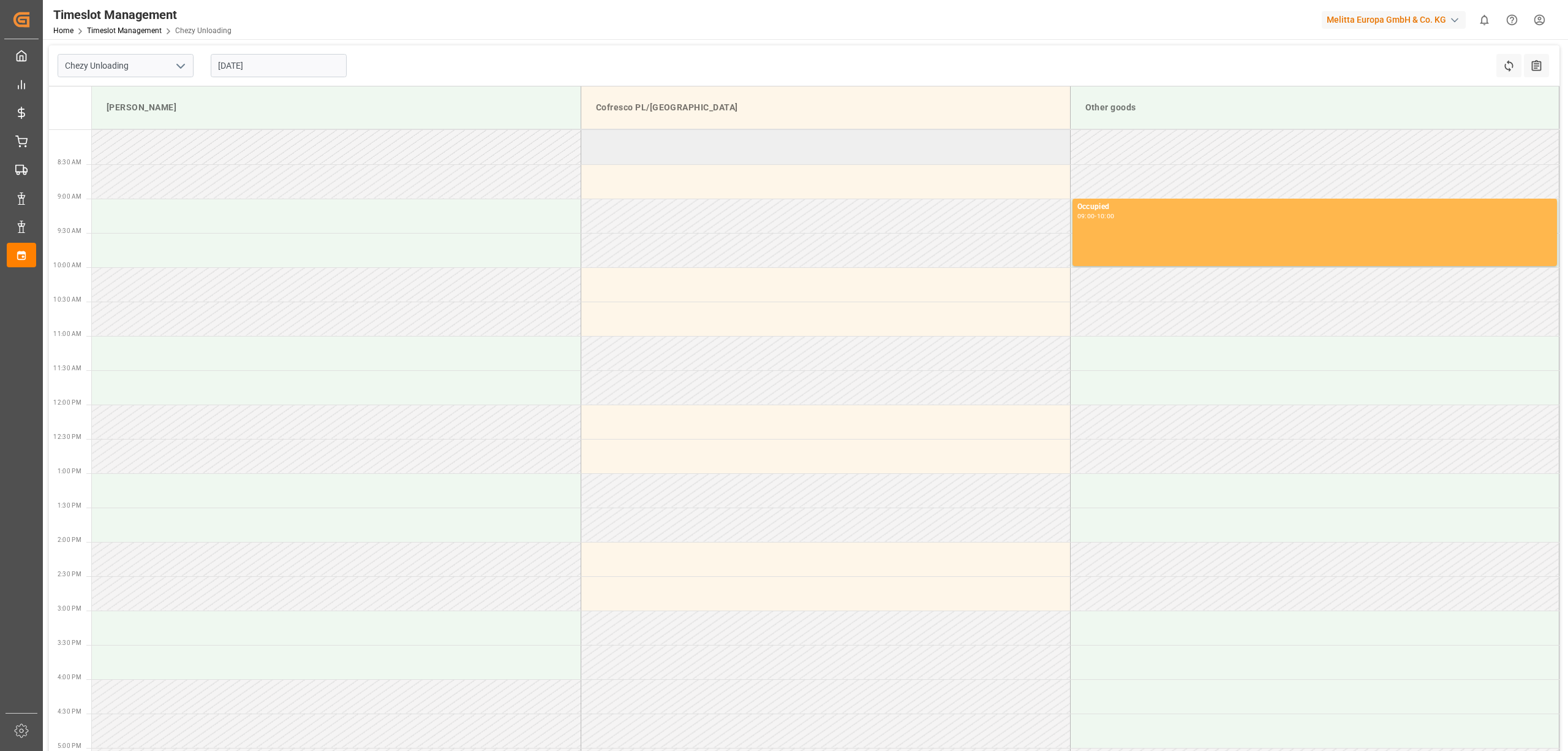
click at [751, 141] on td at bounding box center [826, 146] width 490 height 34
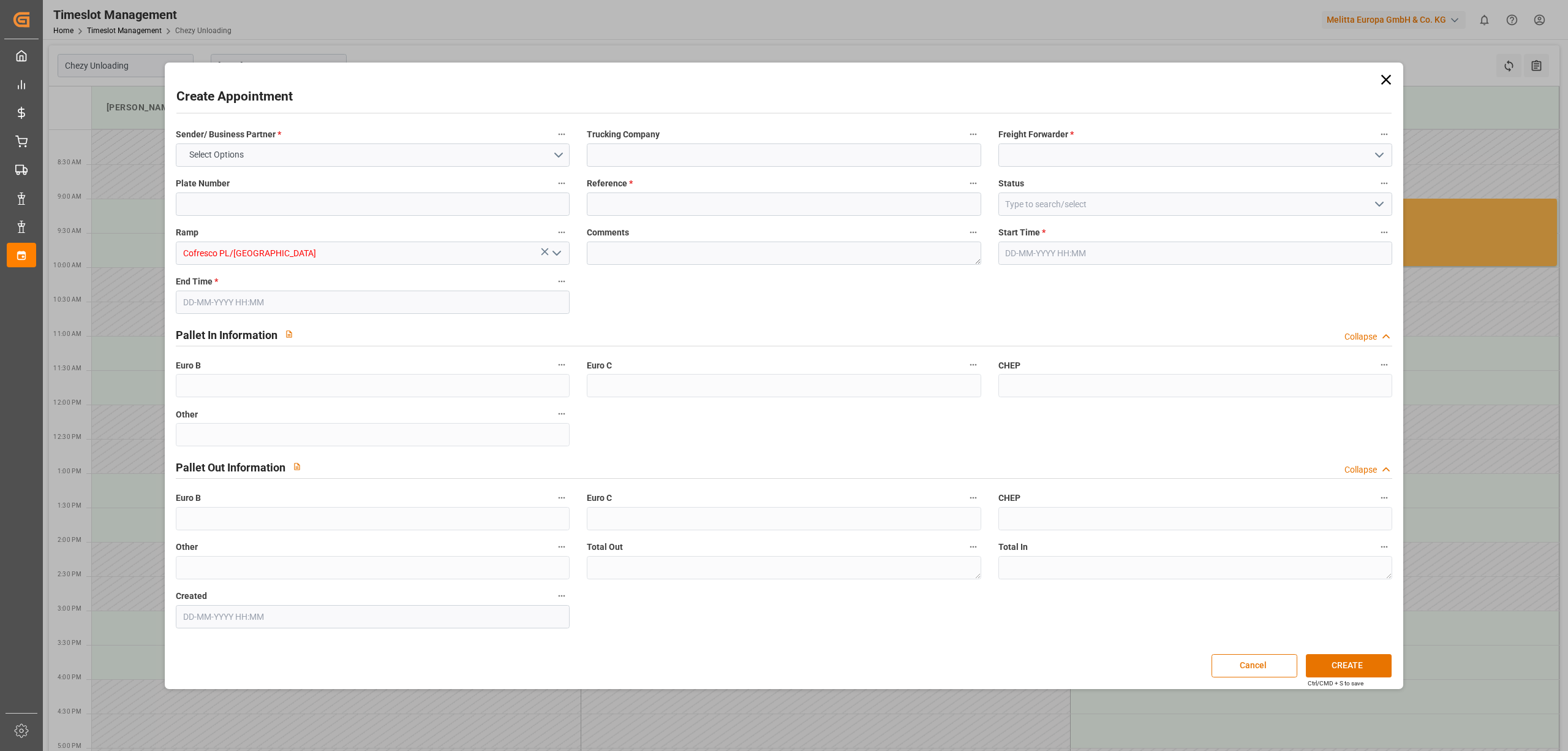
type input "0"
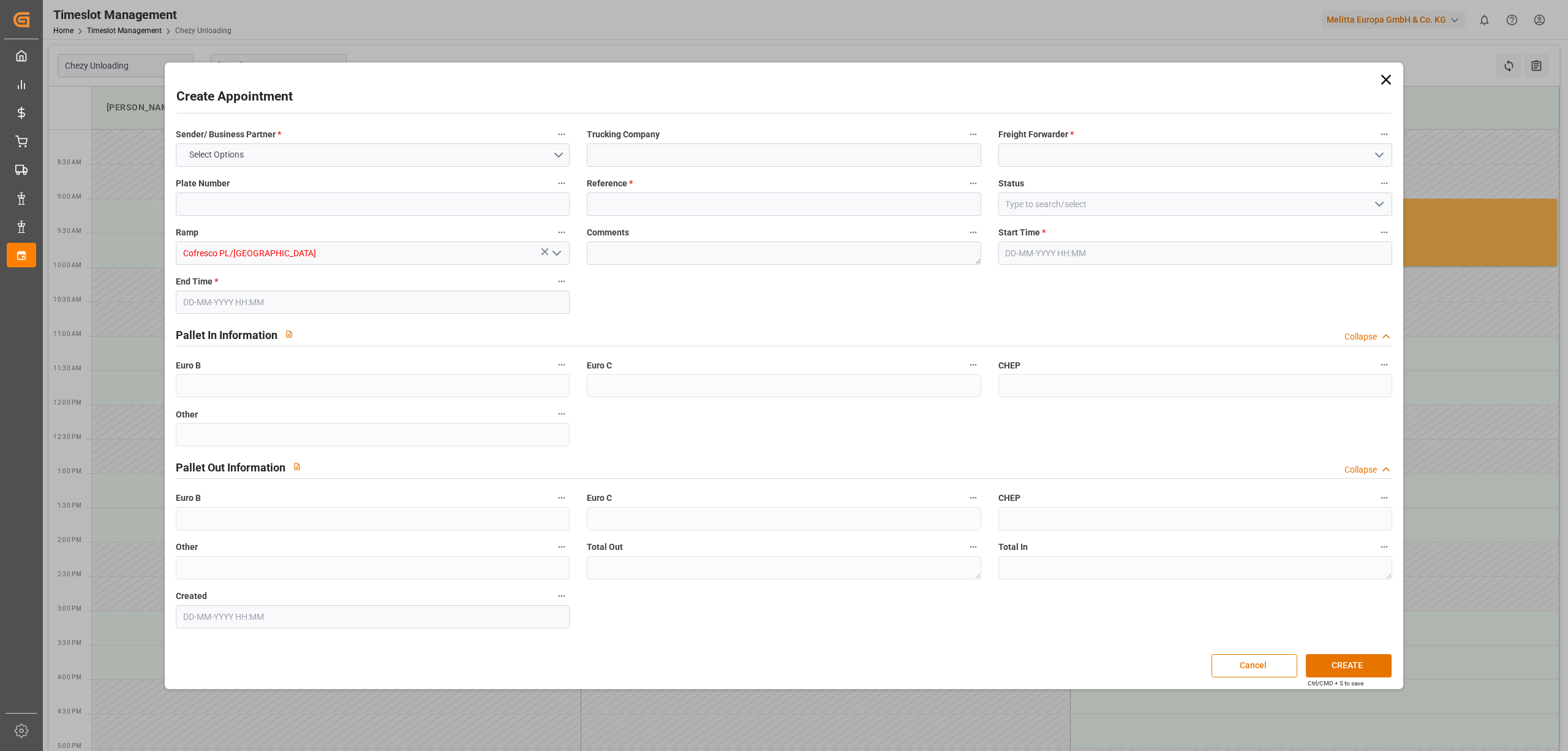
type input "0"
type input "[DATE] 08:00"
type input "[DATE] 09:00"
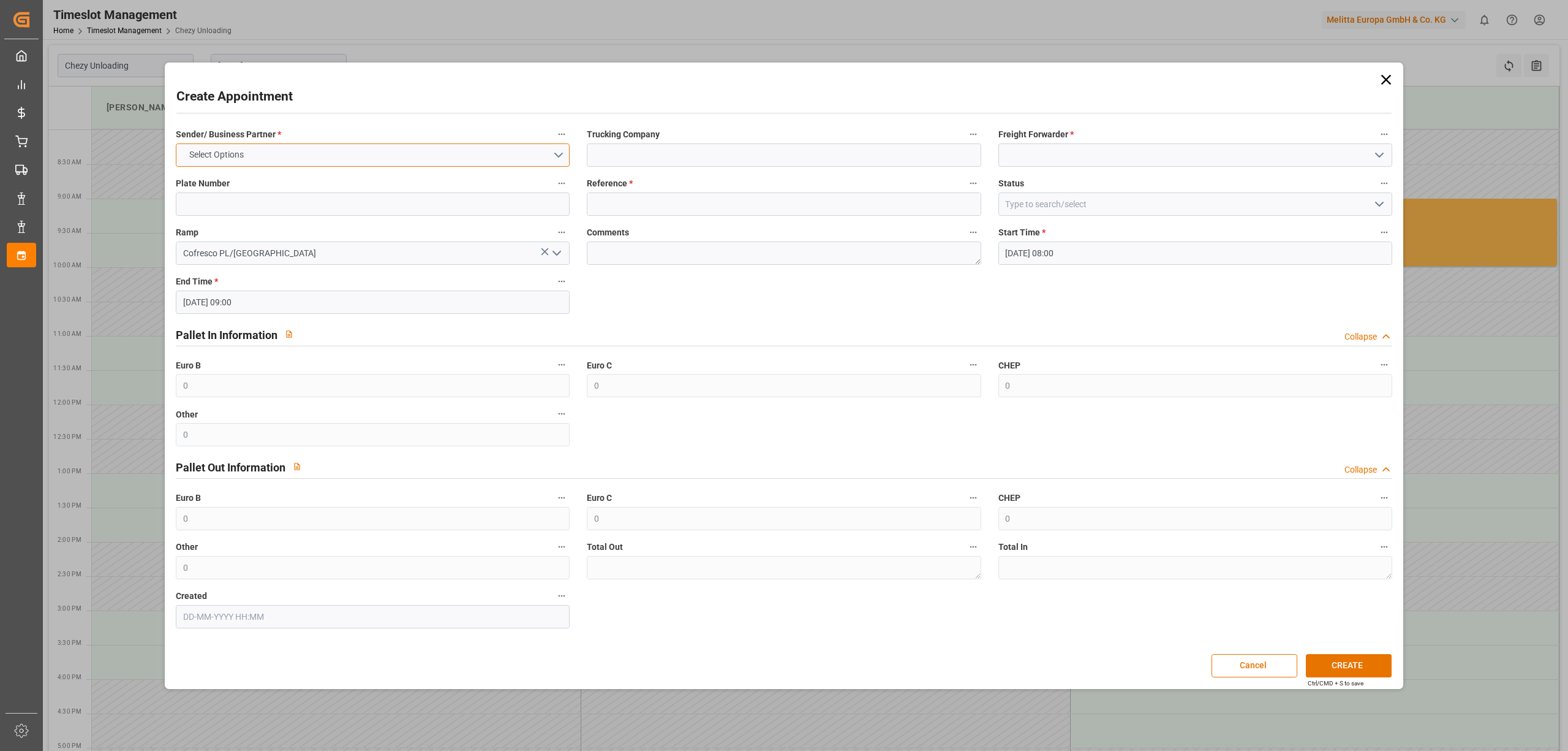
click at [458, 153] on button "Select Options" at bounding box center [373, 155] width 394 height 23
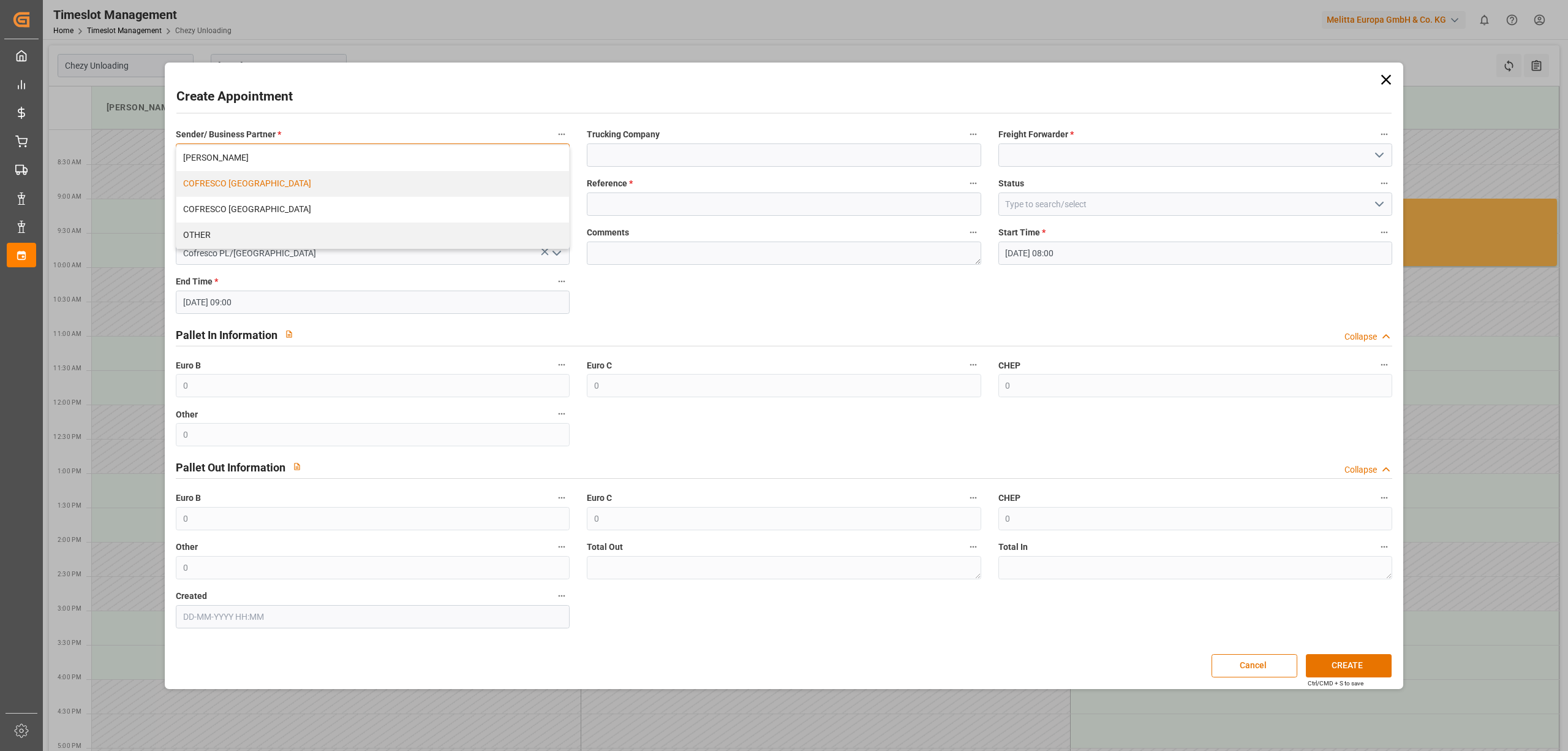
click at [429, 181] on div "COFRESCO [GEOGRAPHIC_DATA]" at bounding box center [373, 184] width 393 height 26
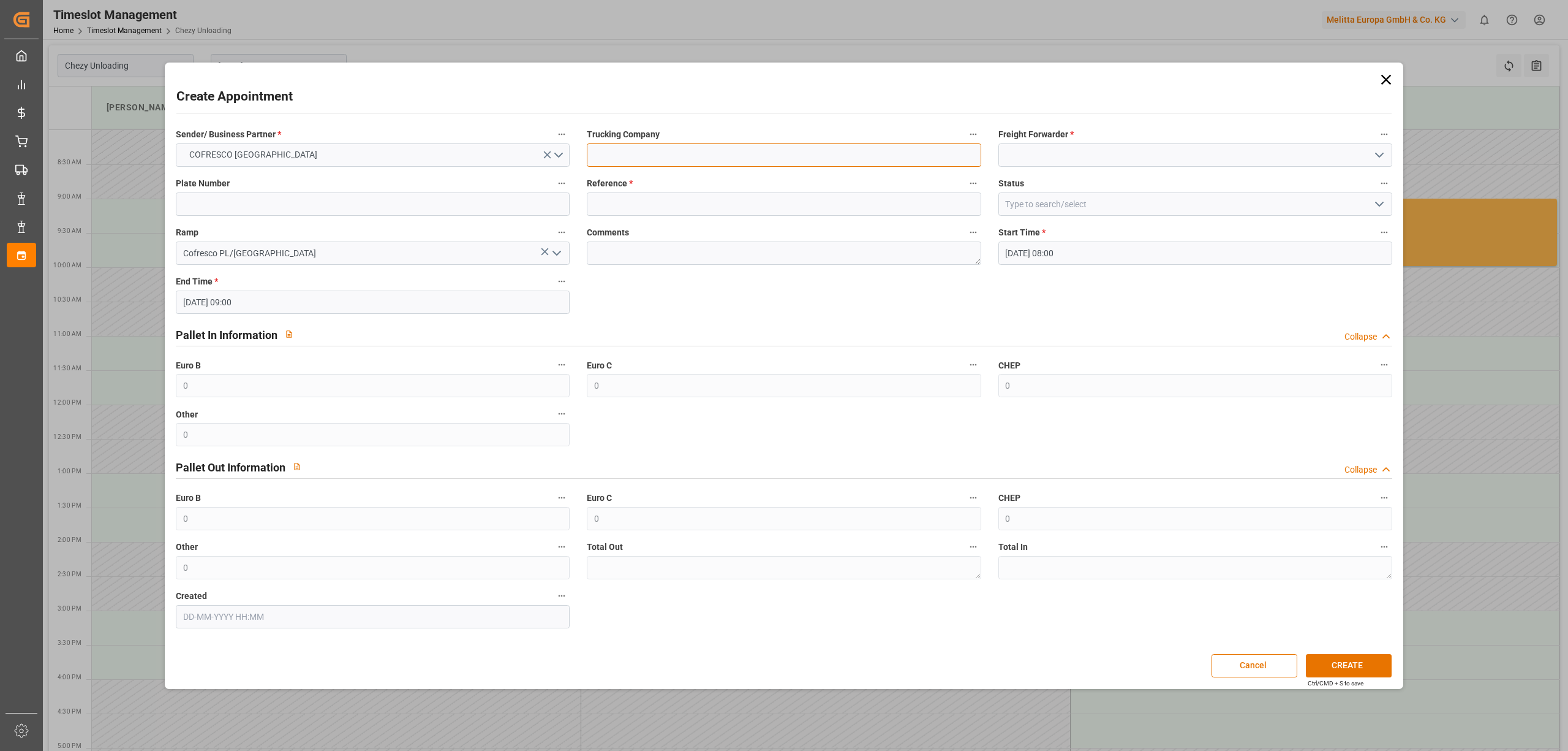
click at [633, 155] on input at bounding box center [784, 155] width 394 height 23
type input "dss"
drag, startPoint x: 1055, startPoint y: 151, endPoint x: 1064, endPoint y: 164, distance: 15.8
click at [1056, 151] on input at bounding box center [1195, 155] width 394 height 23
click at [1053, 181] on div "DSS" at bounding box center [1195, 182] width 393 height 28
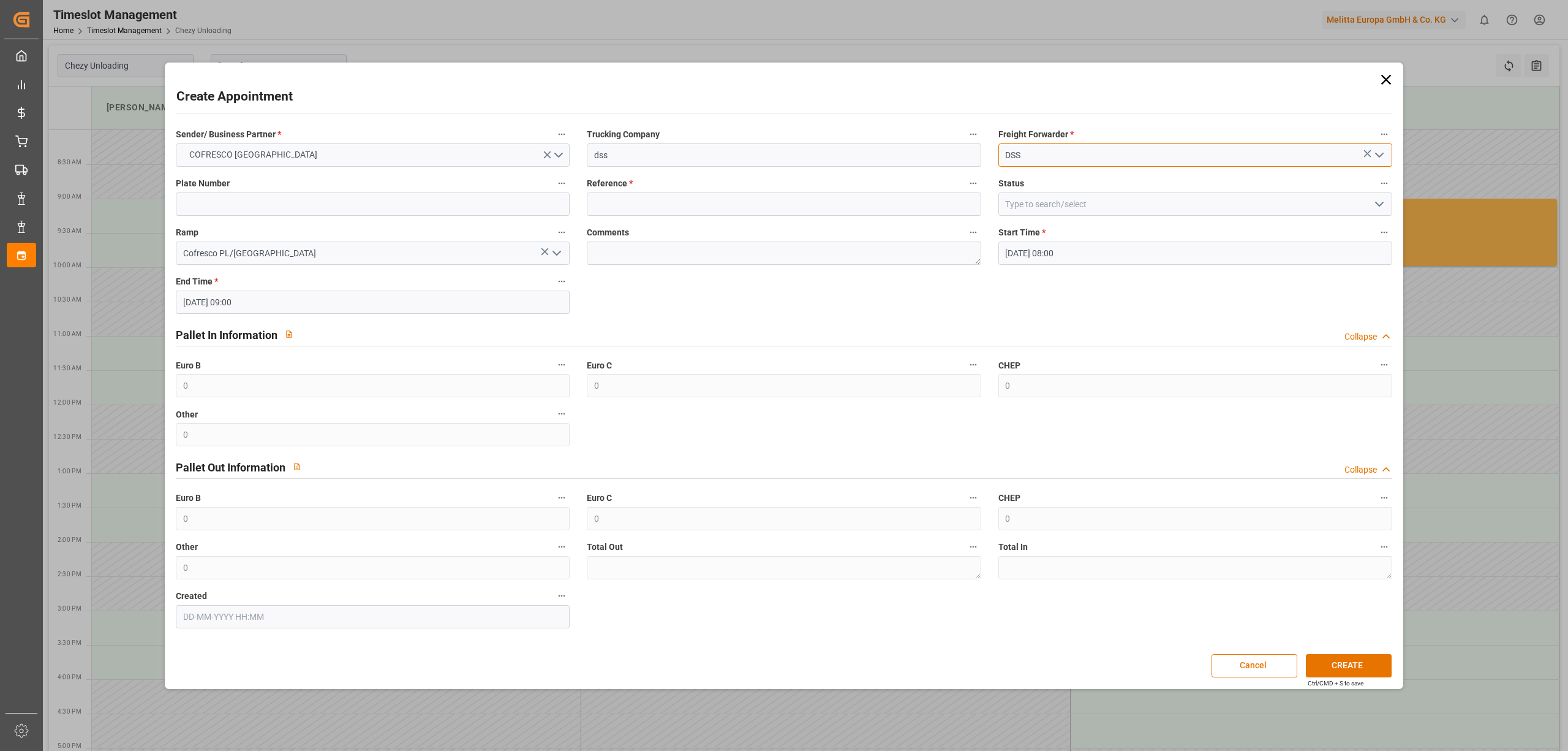
type input "DSS"
click at [302, 212] on input at bounding box center [373, 203] width 394 height 23
type input "x"
drag, startPoint x: 638, startPoint y: 202, endPoint x: 723, endPoint y: 202, distance: 85.0
click at [639, 202] on input at bounding box center [784, 203] width 394 height 23
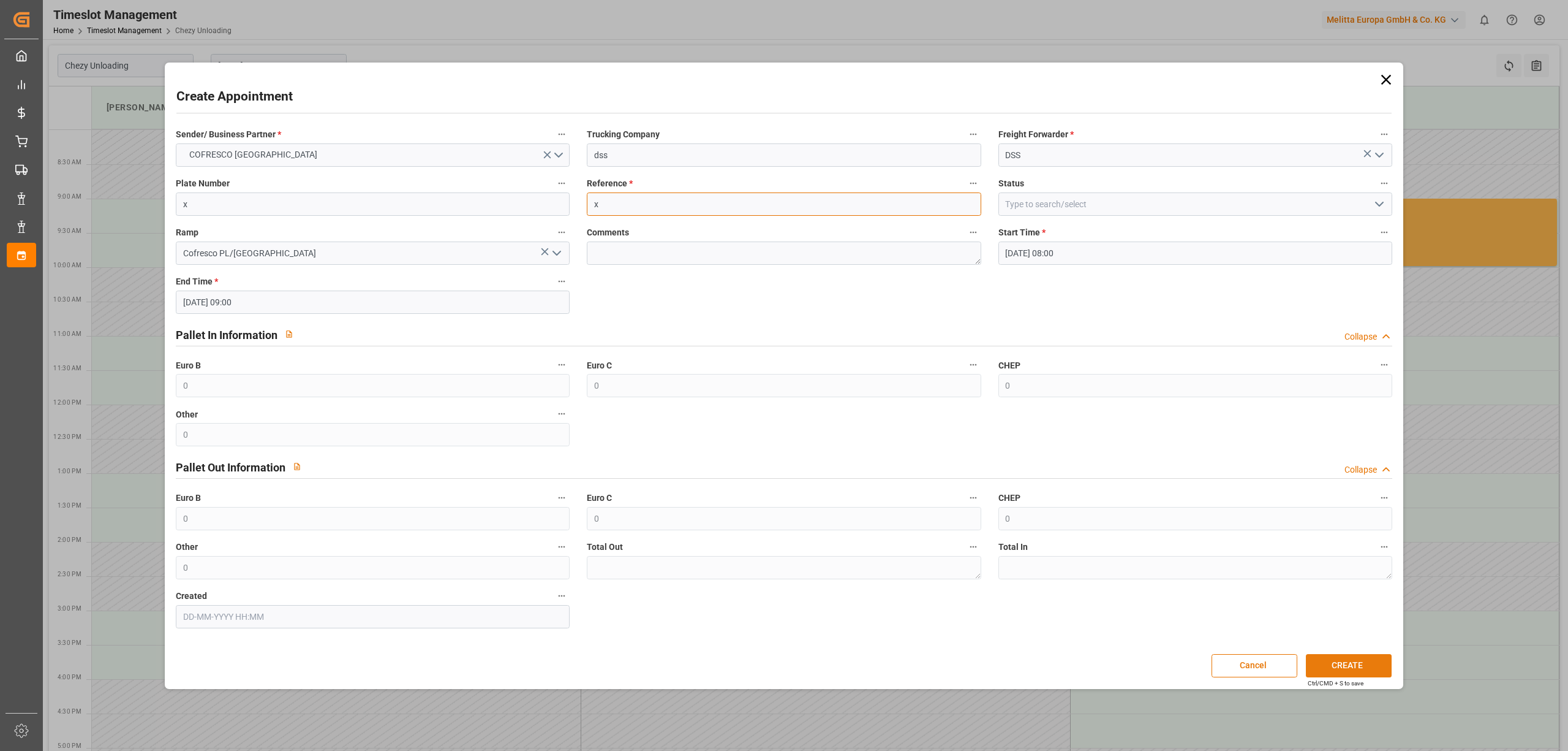
type input "x"
click at [1354, 661] on button "CREATE" at bounding box center [1348, 664] width 86 height 23
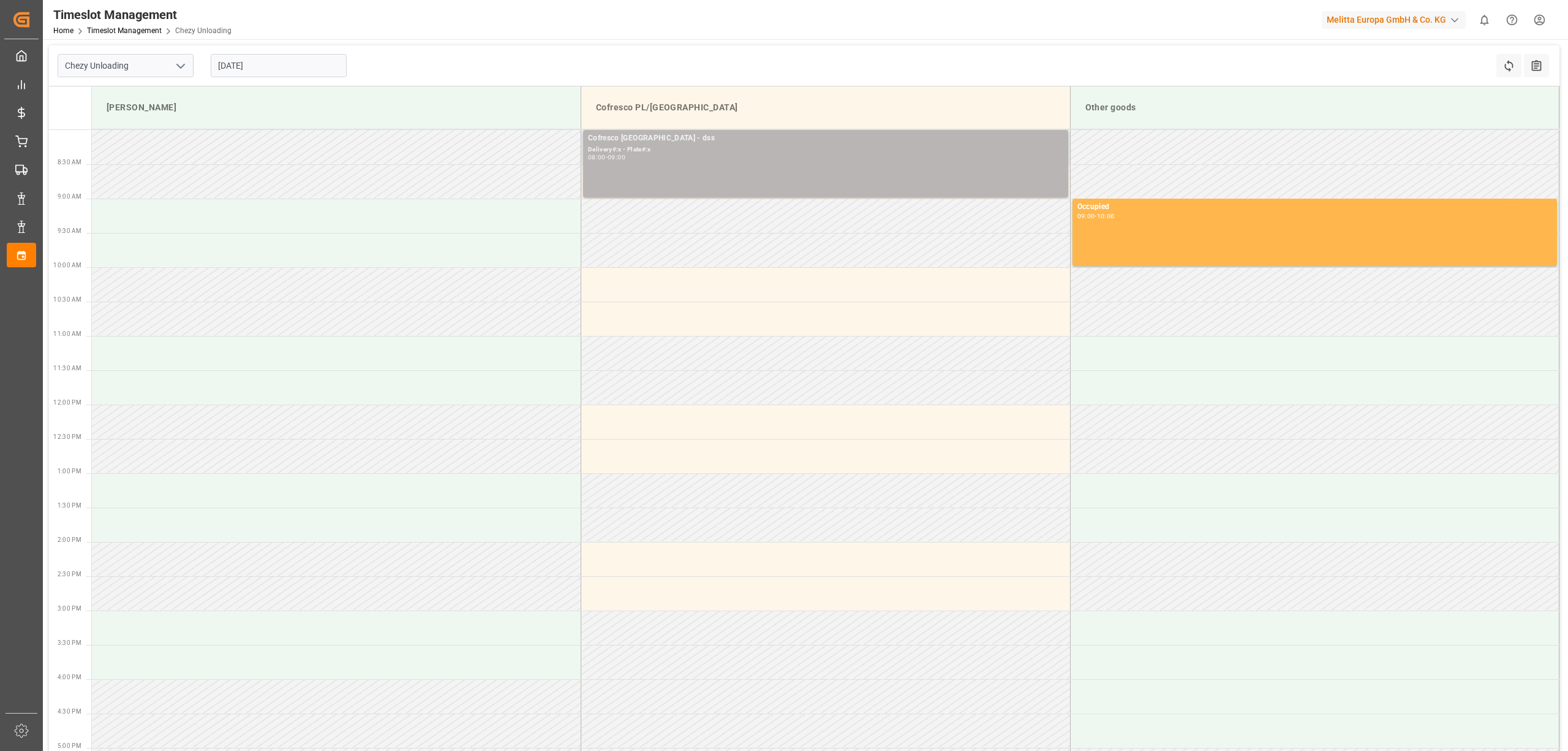
click at [677, 148] on div "Delivery#:x - Plate#:x" at bounding box center [825, 149] width 476 height 10
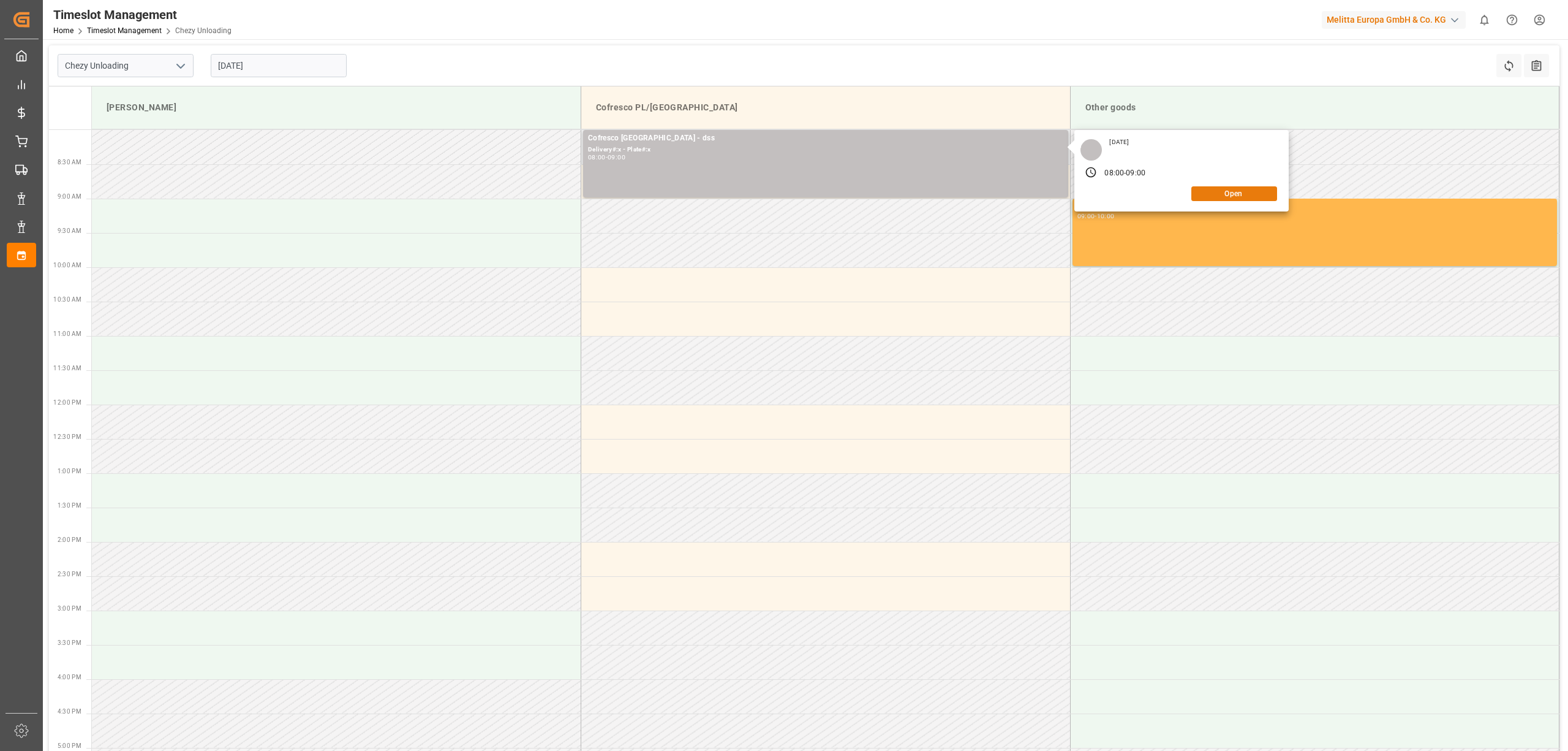
click at [1236, 192] on button "Open" at bounding box center [1234, 193] width 86 height 15
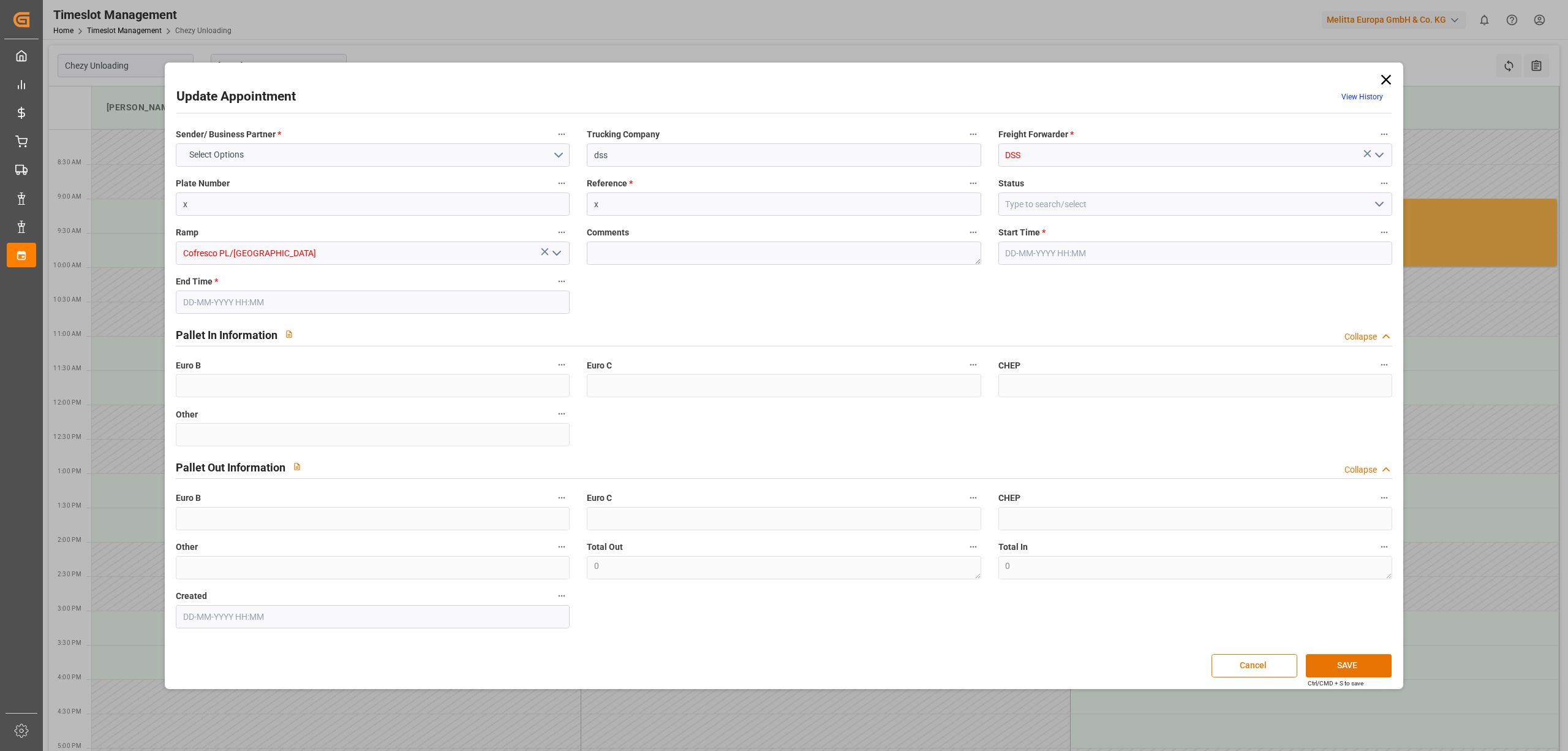
type input "[DATE] 08:00"
type input "[DATE] 09:00"
type input "[DATE] 08:36"
click at [626, 196] on input "x" at bounding box center [784, 203] width 394 height 23
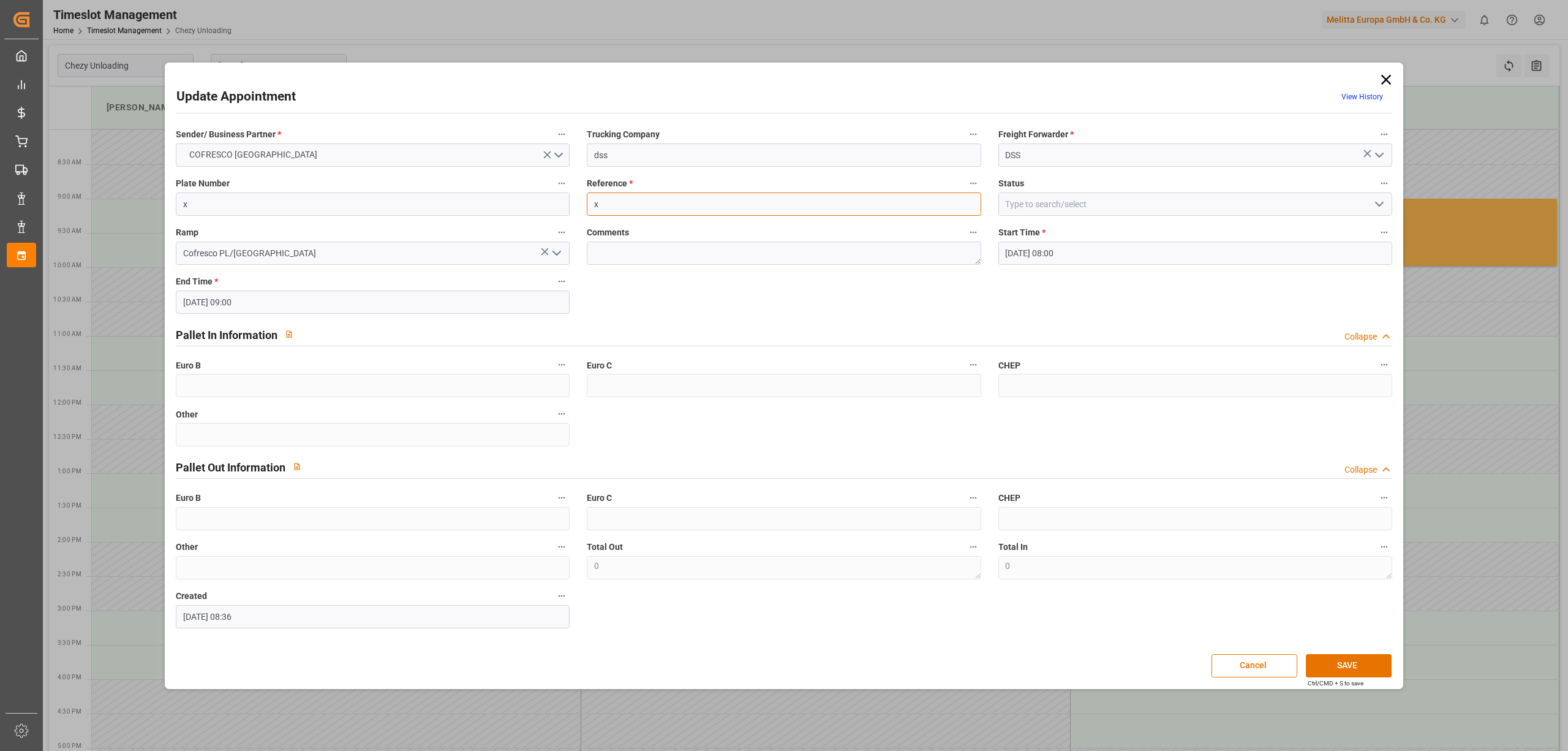
paste input "489366"
type input "489366"
click at [1351, 659] on button "SAVE" at bounding box center [1348, 664] width 86 height 23
